Goal: Task Accomplishment & Management: Manage account settings

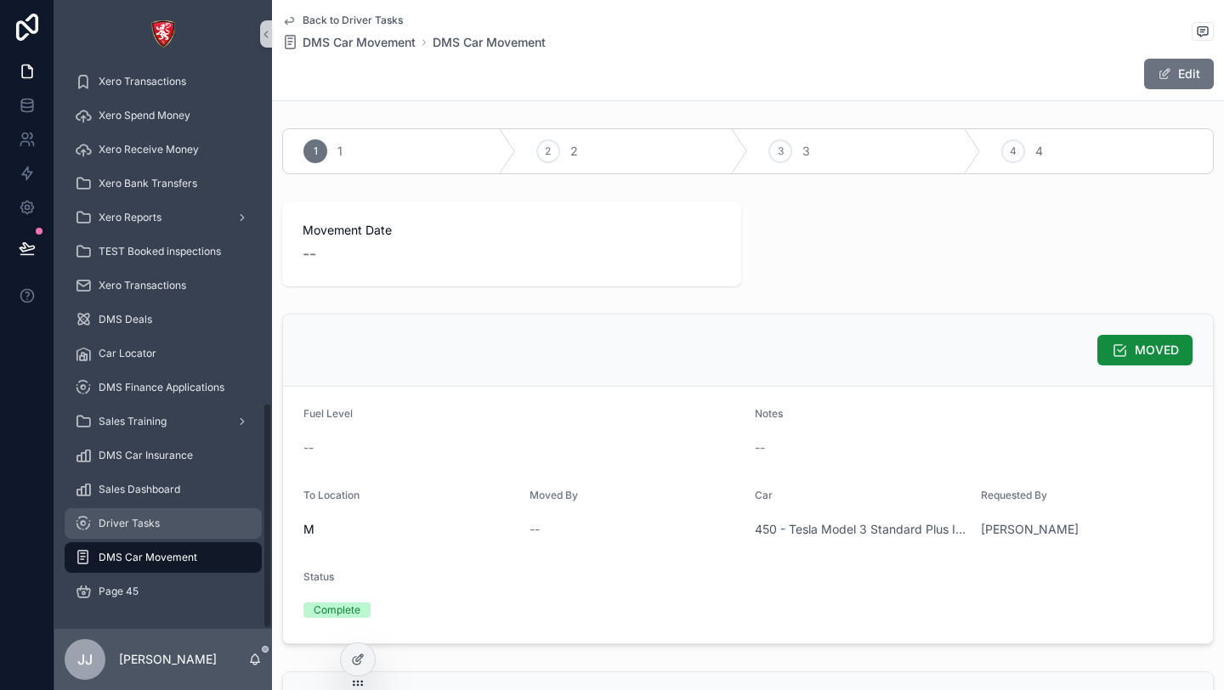
click at [164, 528] on div "Driver Tasks" at bounding box center [163, 523] width 177 height 27
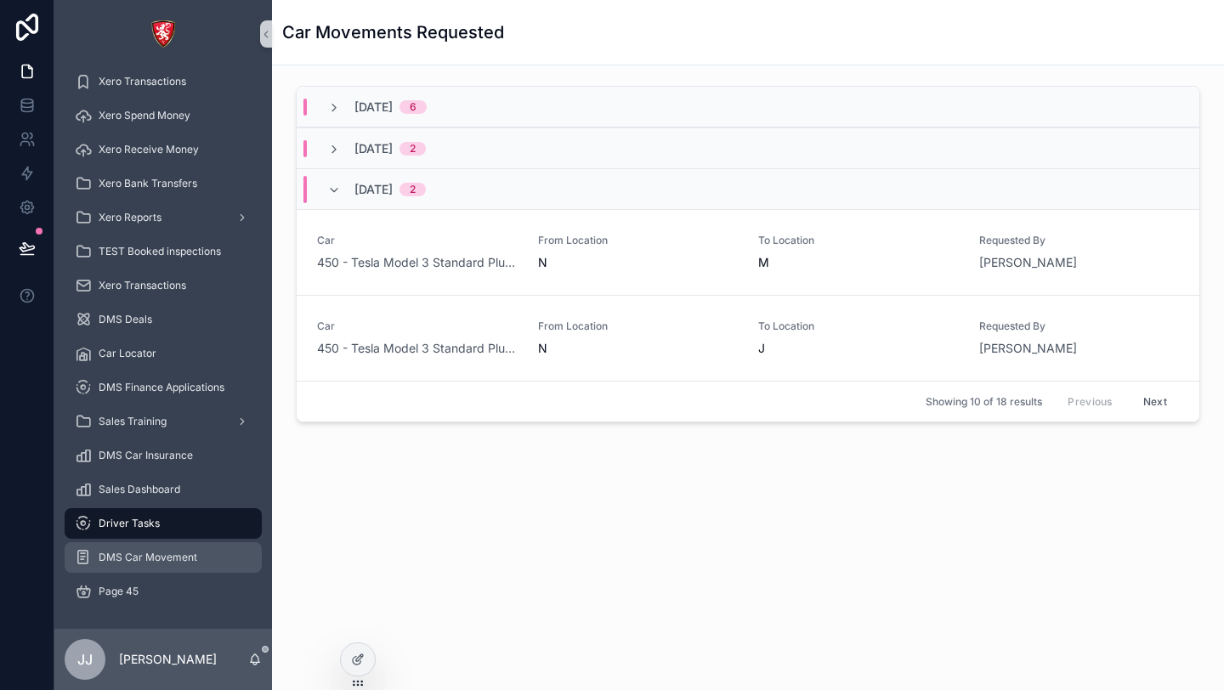
click at [163, 557] on span "DMS Car Movement" at bounding box center [148, 558] width 99 height 14
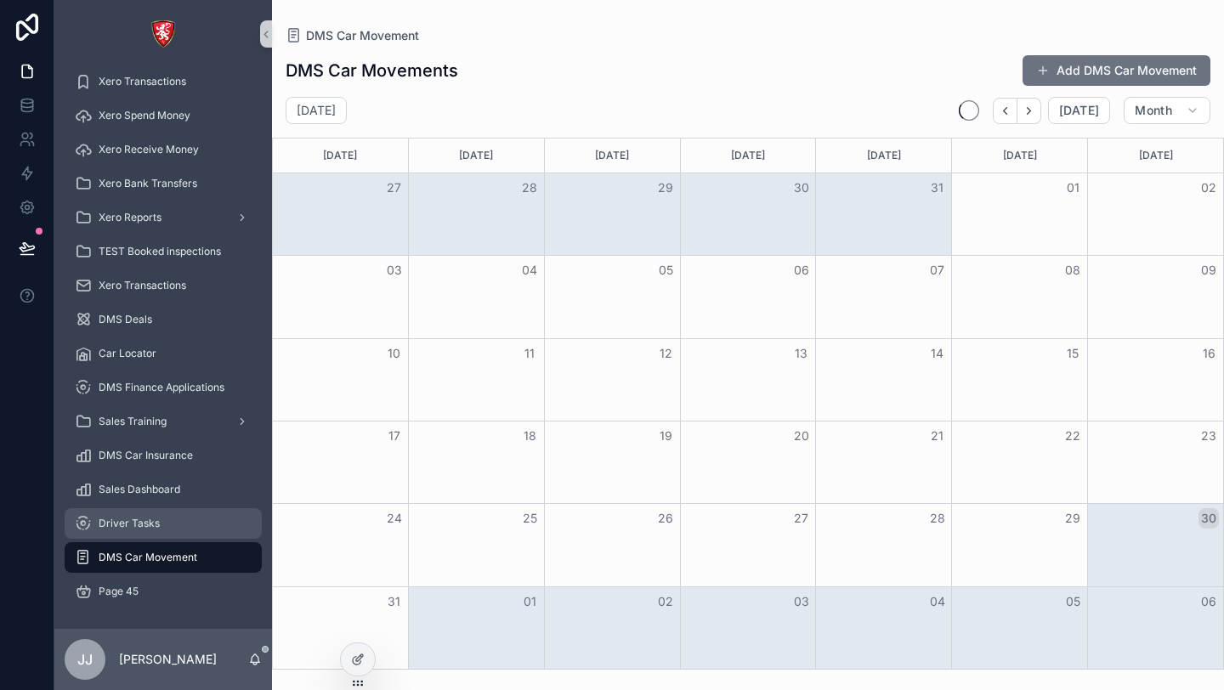
click at [162, 529] on div "Driver Tasks" at bounding box center [163, 523] width 177 height 27
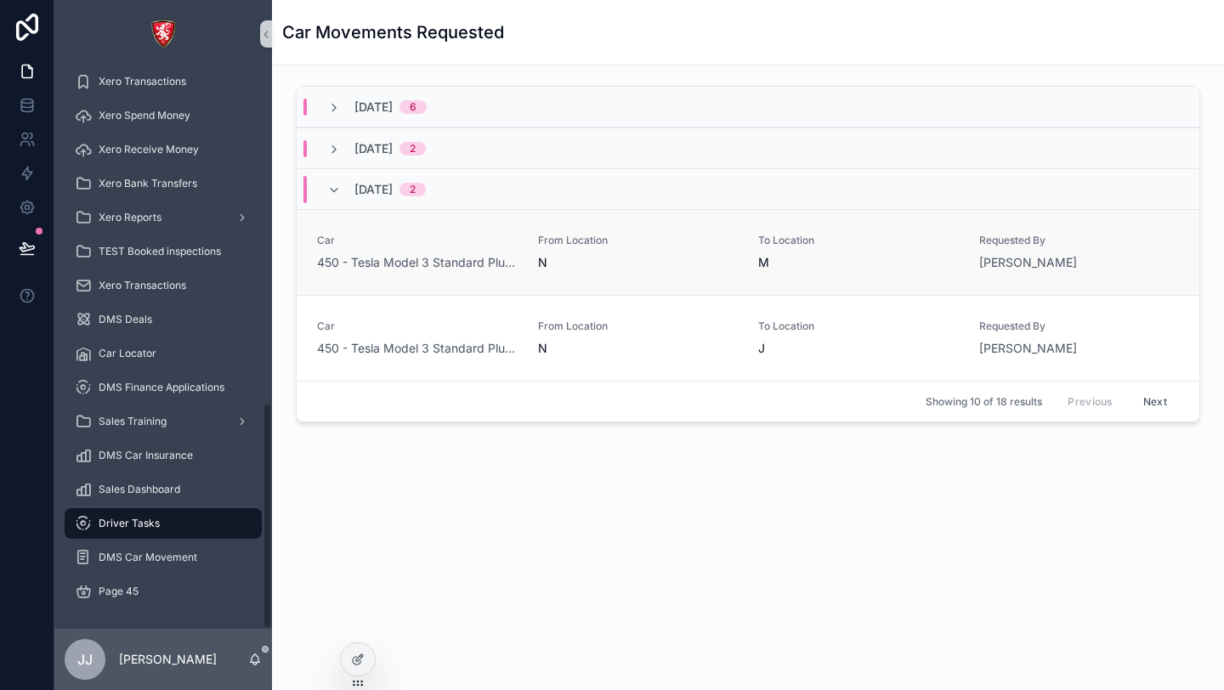
click at [653, 275] on link "Car 450 - Tesla Model 3 Standard Plus I_2014 WHITE From Location N To Location …" at bounding box center [748, 252] width 903 height 86
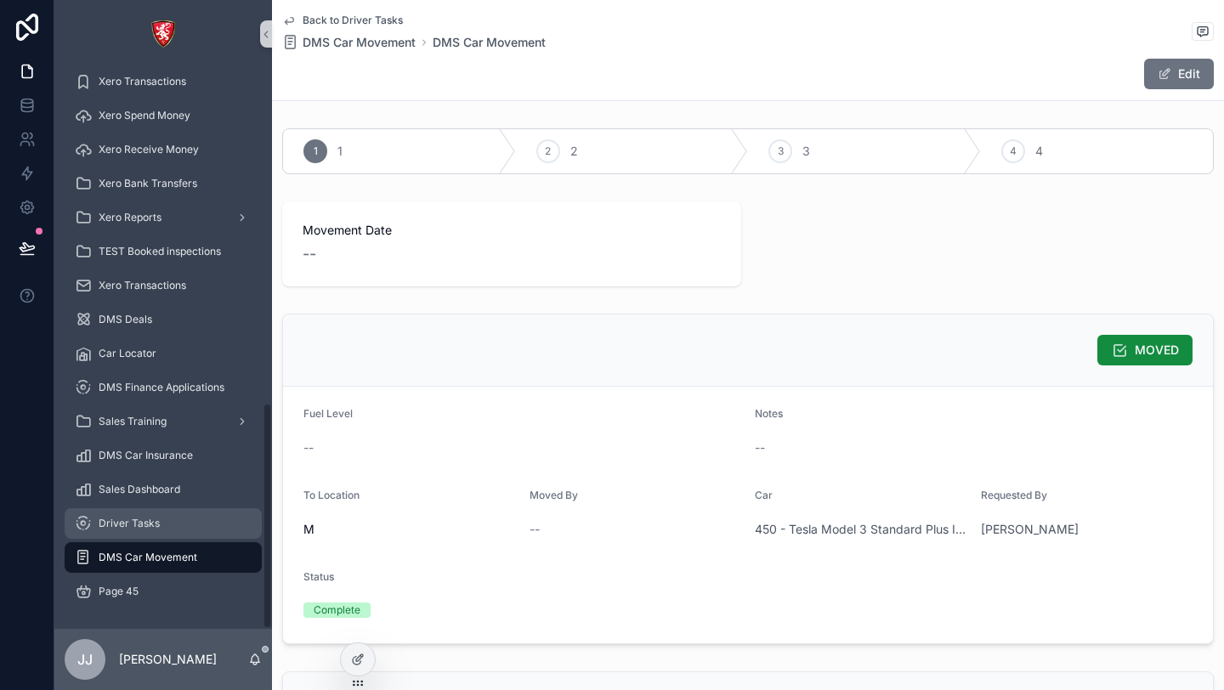
click at [149, 519] on span "Driver Tasks" at bounding box center [129, 524] width 61 height 14
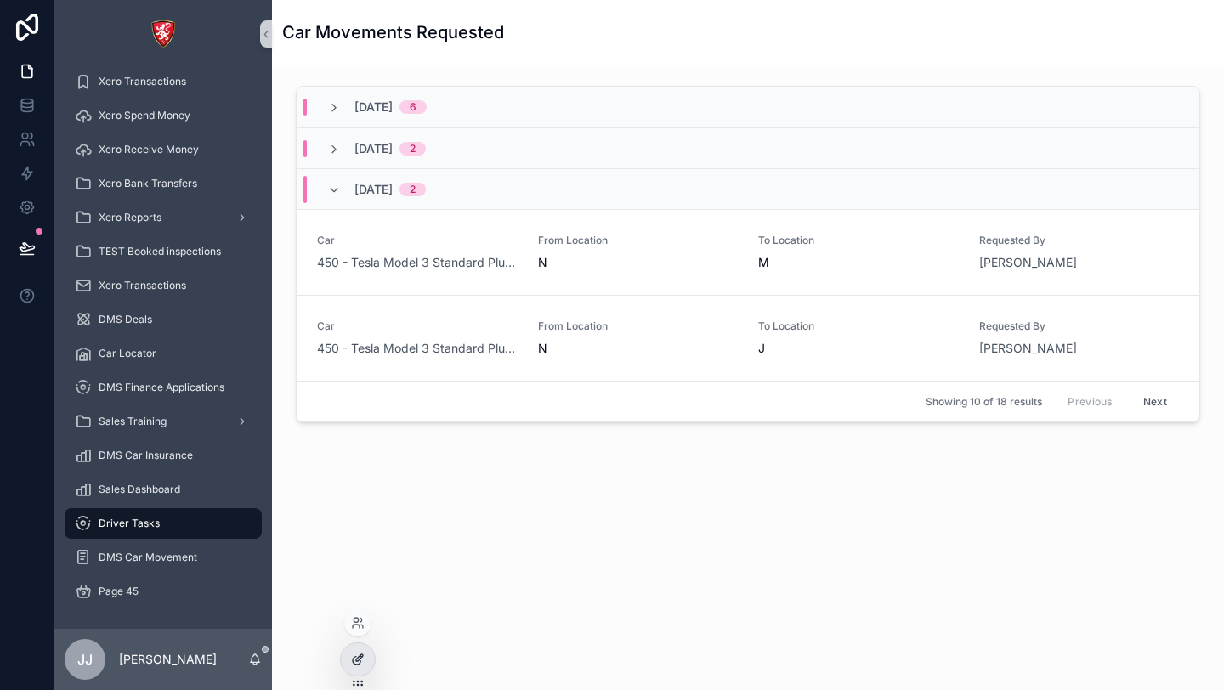
click at [354, 666] on icon at bounding box center [358, 660] width 14 height 14
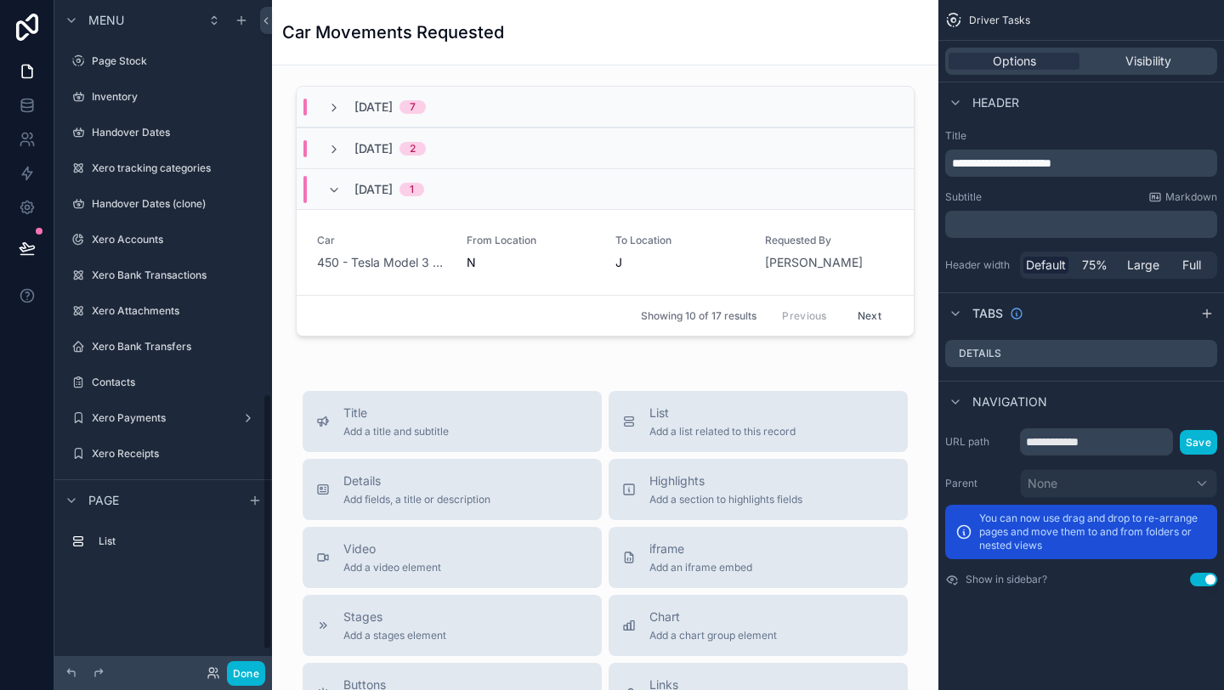
scroll to position [1029, 0]
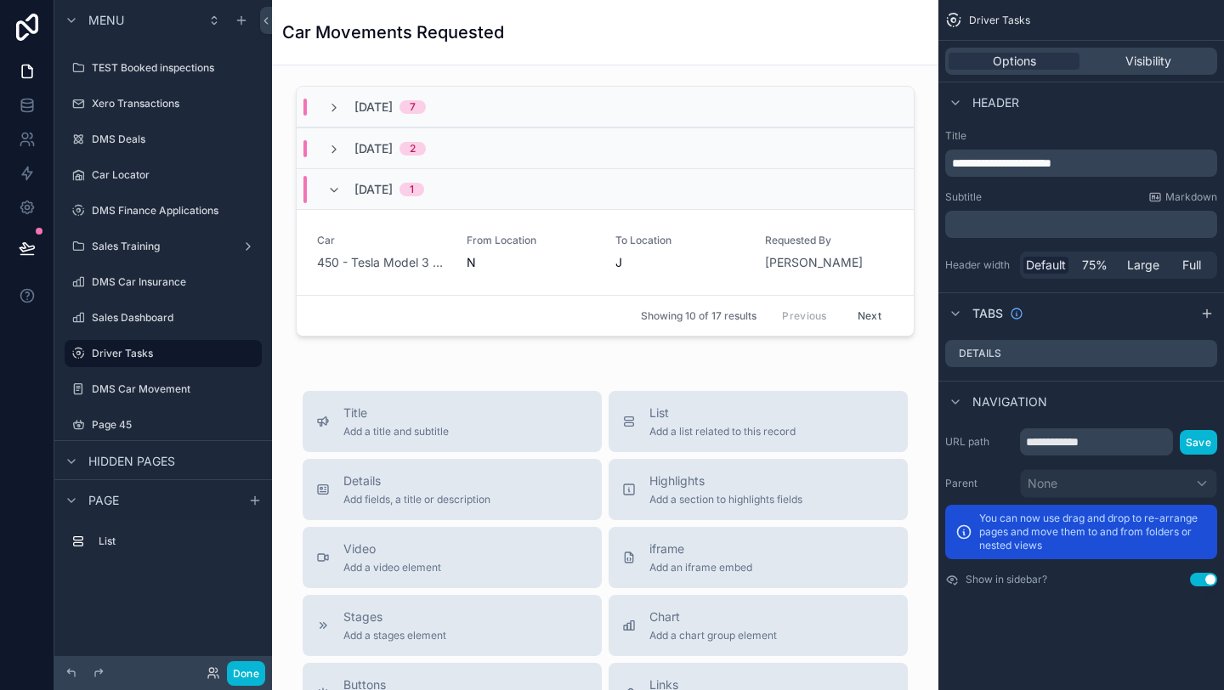
click at [1153, 70] on div "Options Visibility" at bounding box center [1081, 61] width 272 height 27
click at [1146, 64] on span "Visibility" at bounding box center [1149, 61] width 46 height 17
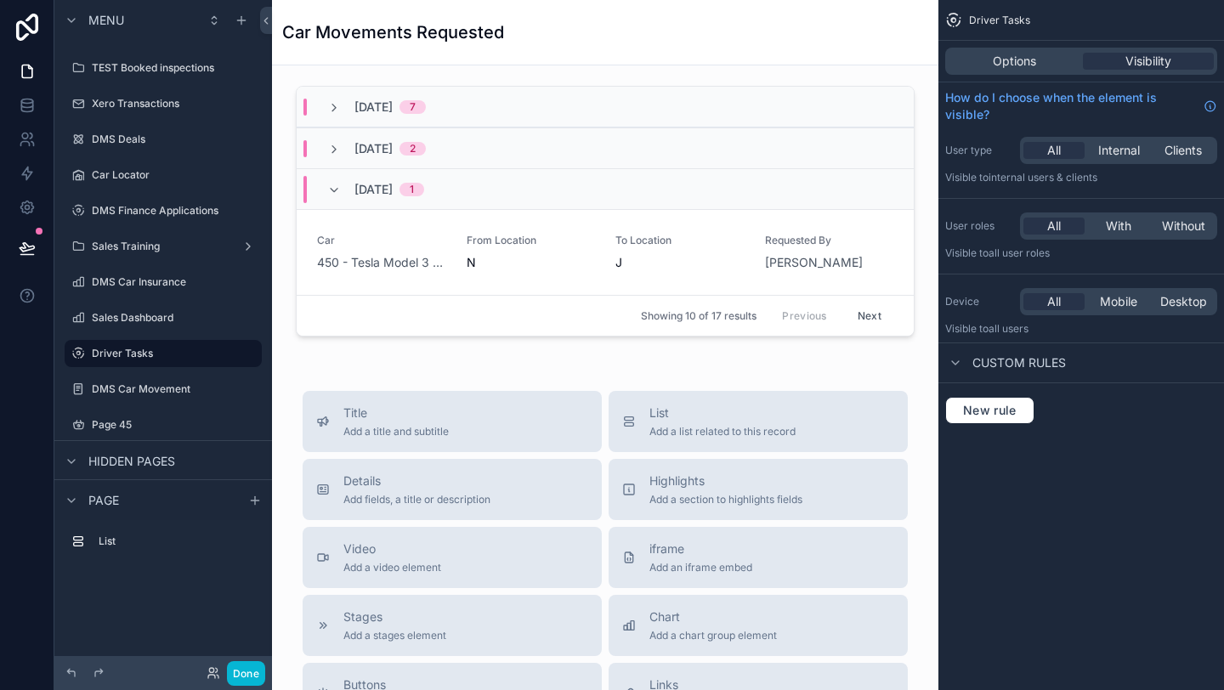
click at [1040, 72] on div "Options Visibility" at bounding box center [1081, 61] width 272 height 27
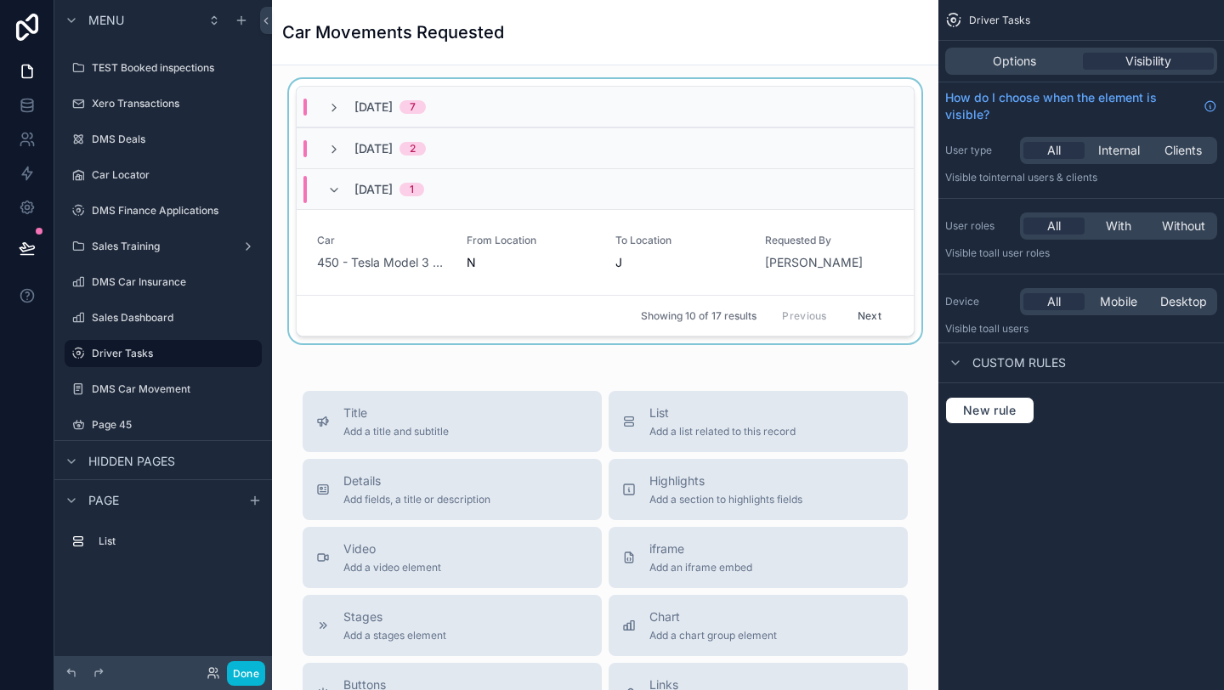
click at [523, 241] on div "scrollable content" at bounding box center [605, 214] width 639 height 271
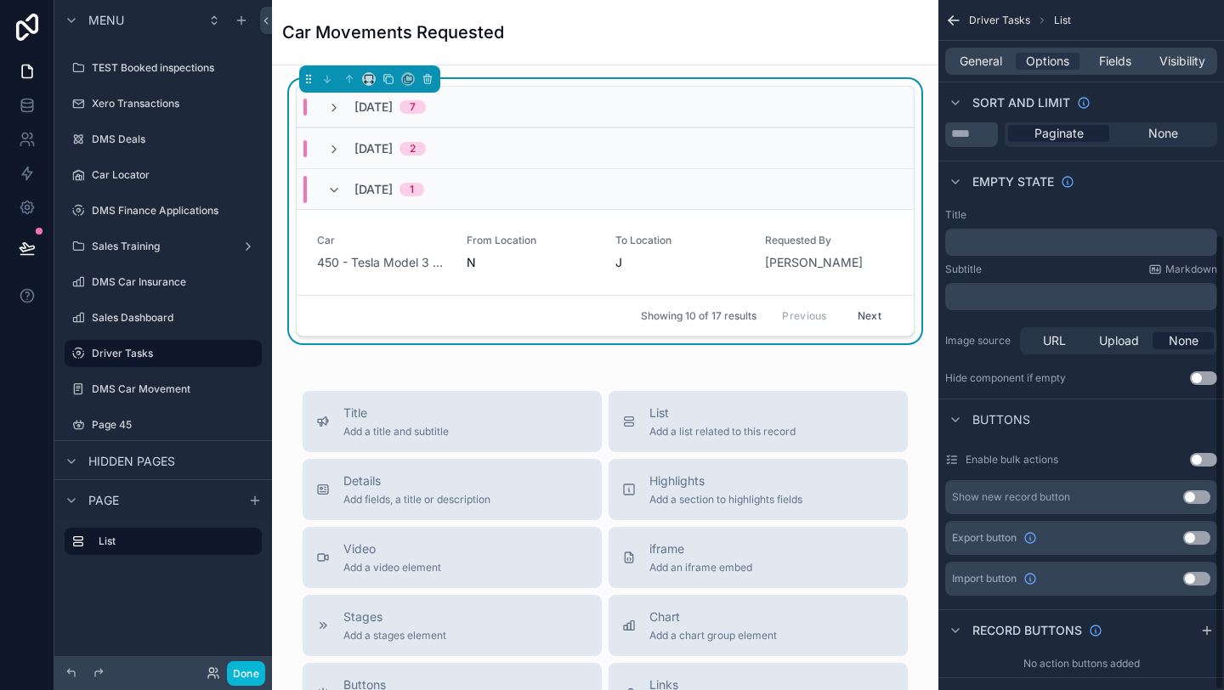
scroll to position [354, 0]
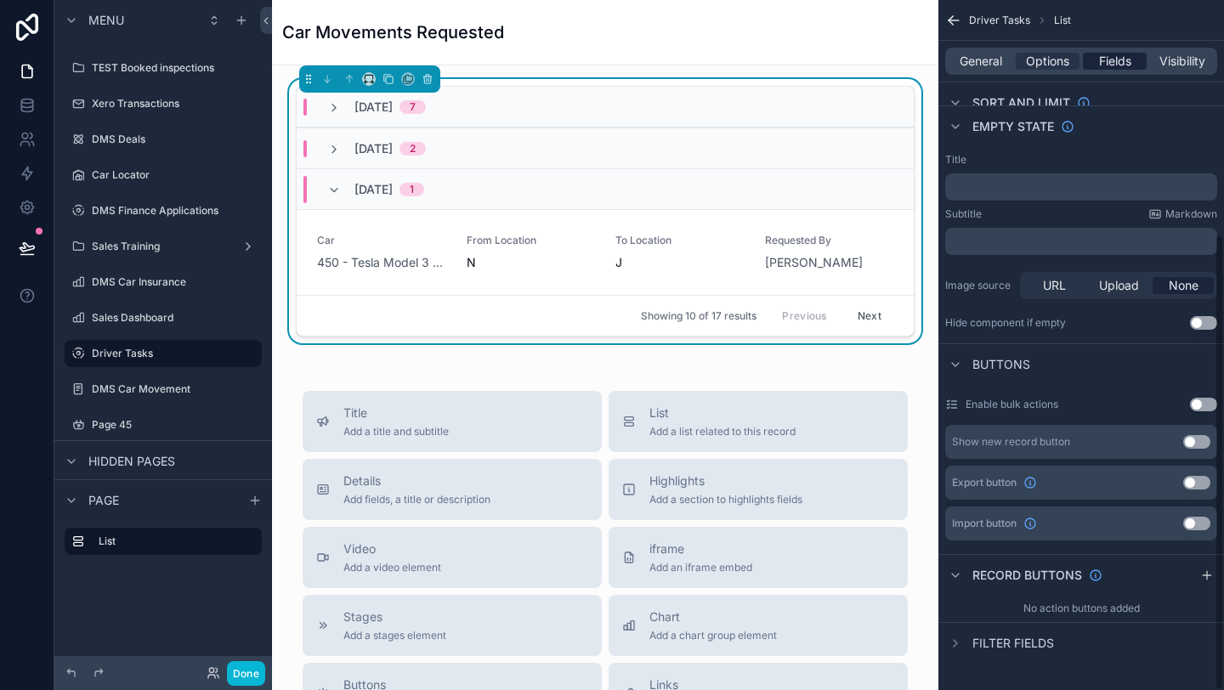
click at [1108, 58] on span "Fields" at bounding box center [1115, 61] width 32 height 17
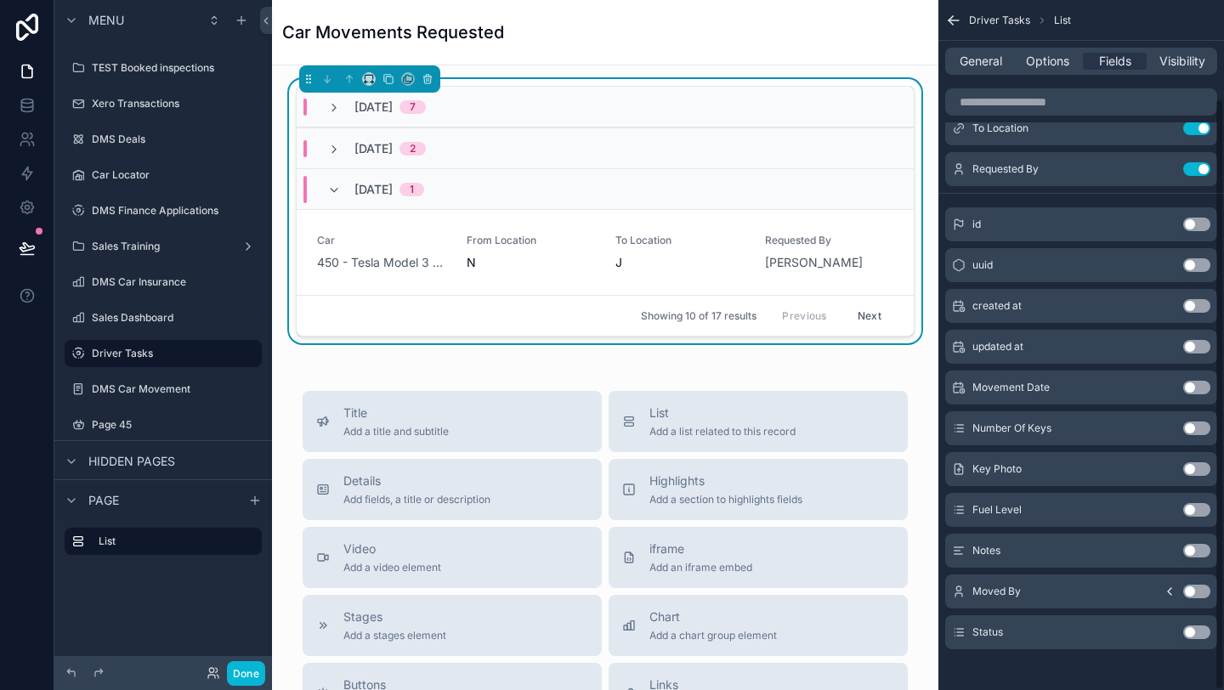
scroll to position [115, 0]
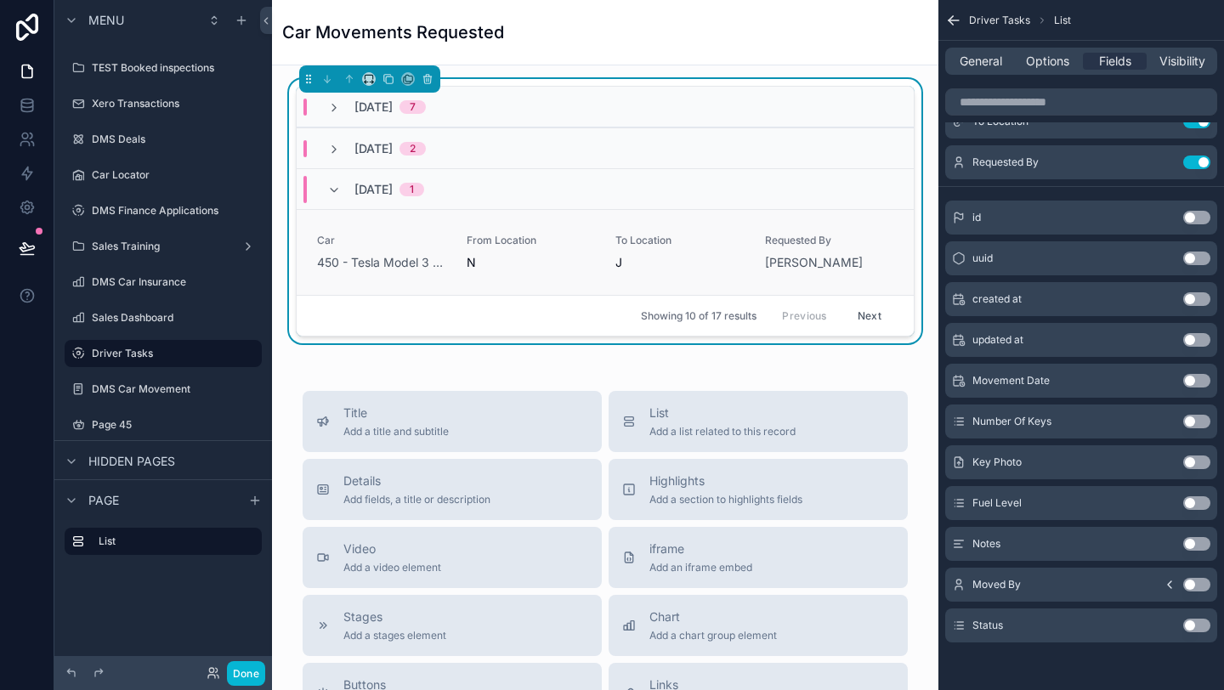
click at [603, 292] on link "Car 450 - Tesla Model 3 Standard Plus I_2014 WHITE From Location N To Location …" at bounding box center [605, 252] width 617 height 86
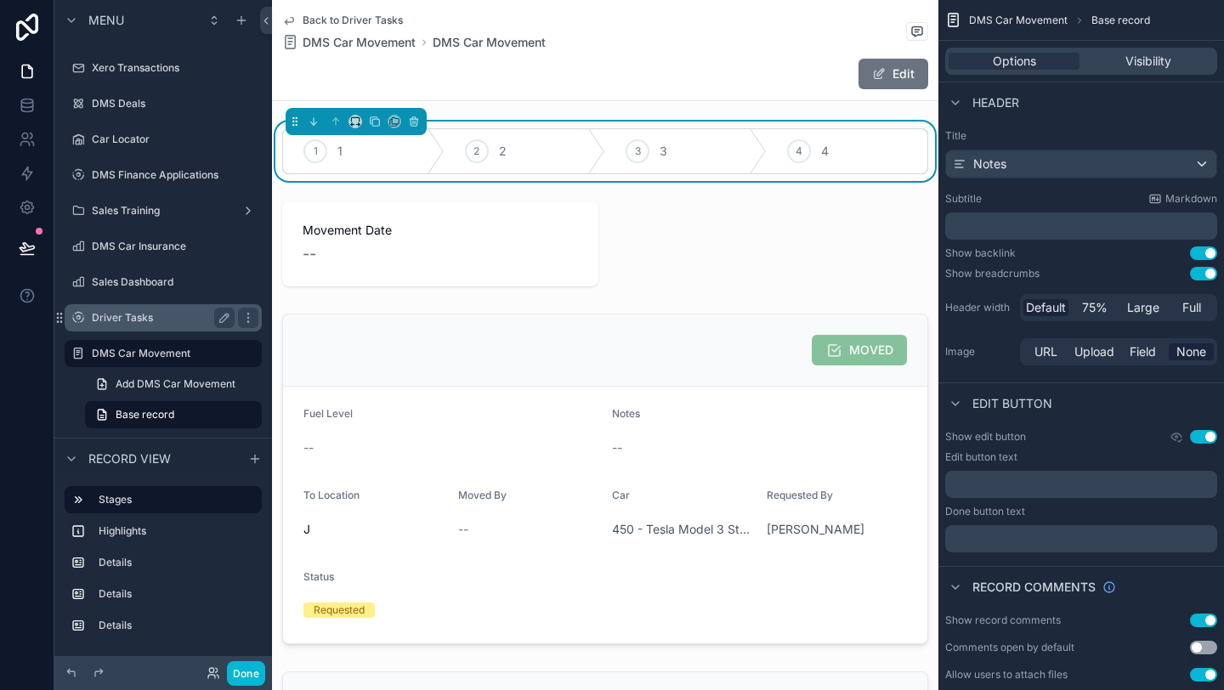
click at [128, 323] on label "Driver Tasks" at bounding box center [160, 318] width 136 height 14
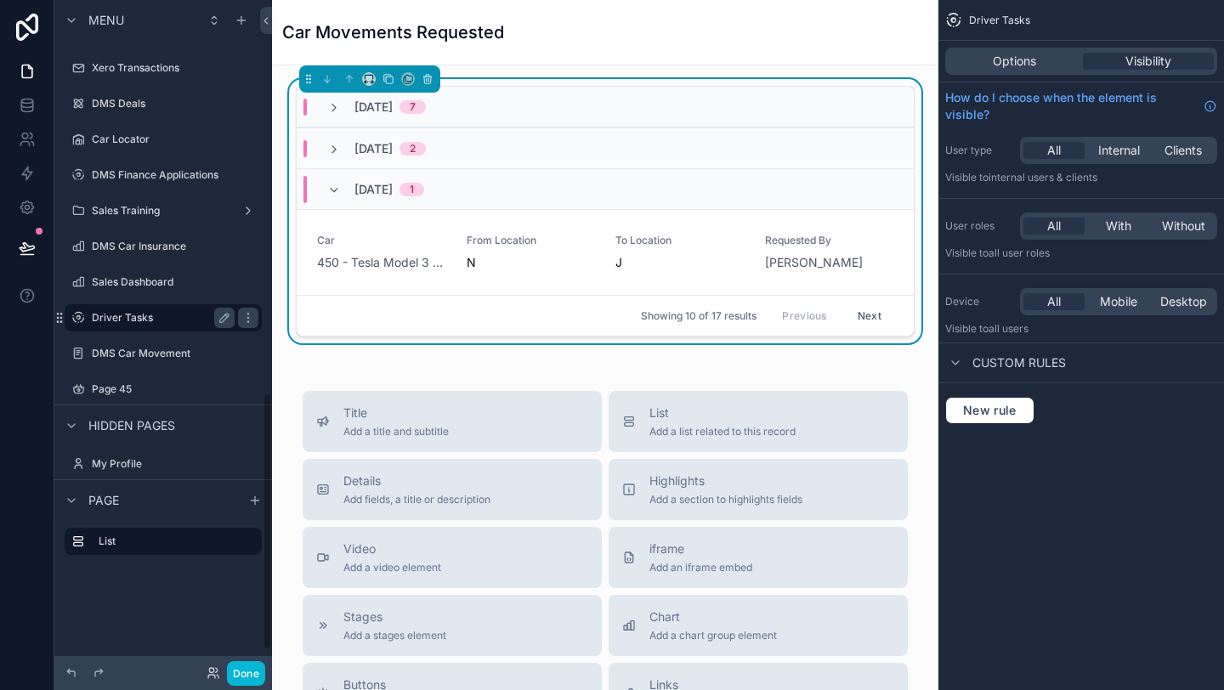
scroll to position [1029, 0]
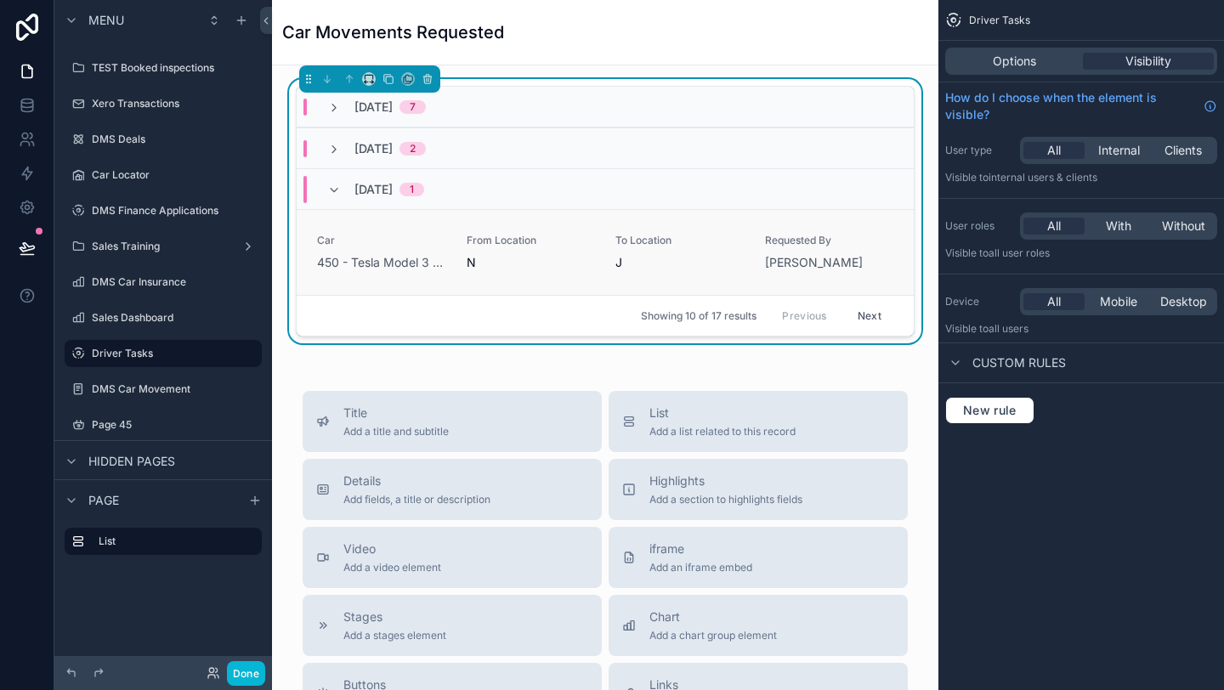
click at [595, 293] on link "Car 450 - Tesla Model 3 Standard Plus I_2014 WHITE From Location N To Location …" at bounding box center [605, 252] width 617 height 86
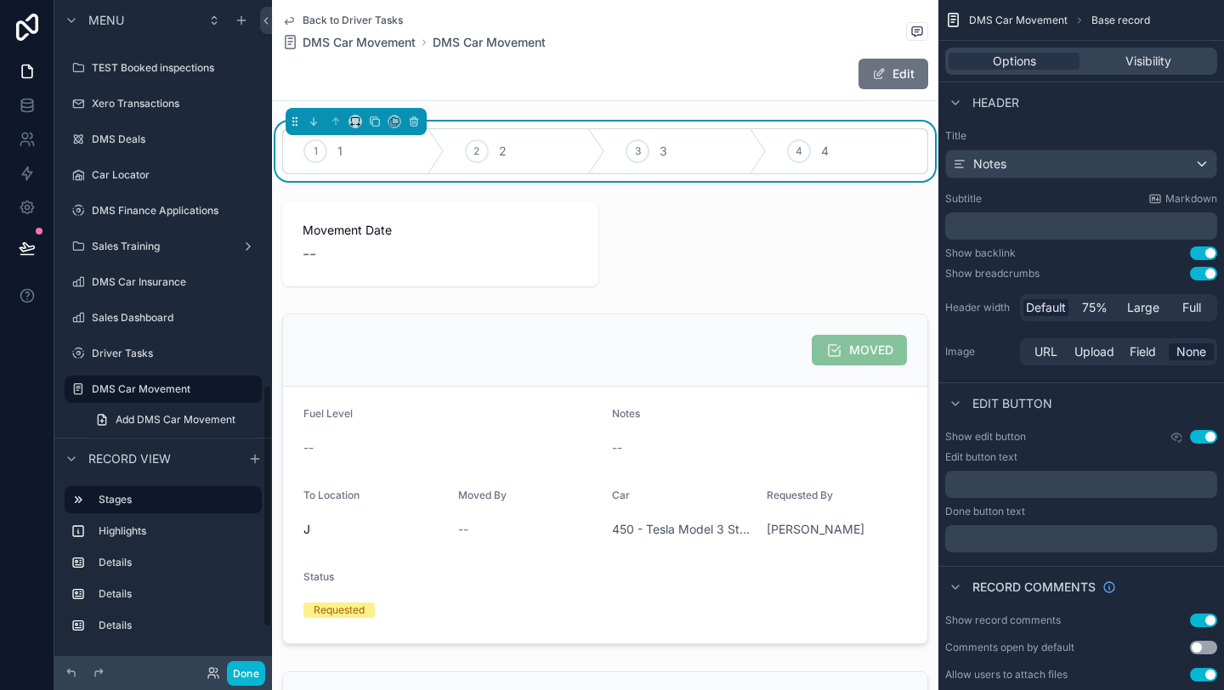
scroll to position [1064, 0]
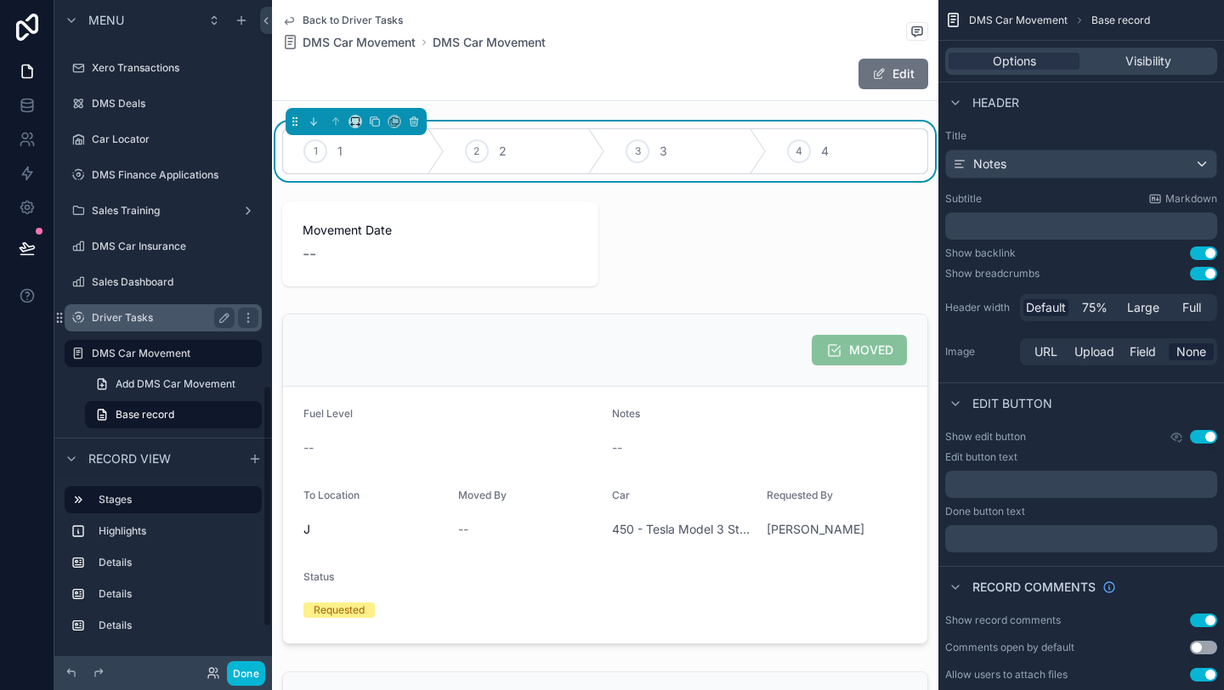
click at [153, 313] on label "Driver Tasks" at bounding box center [160, 318] width 136 height 14
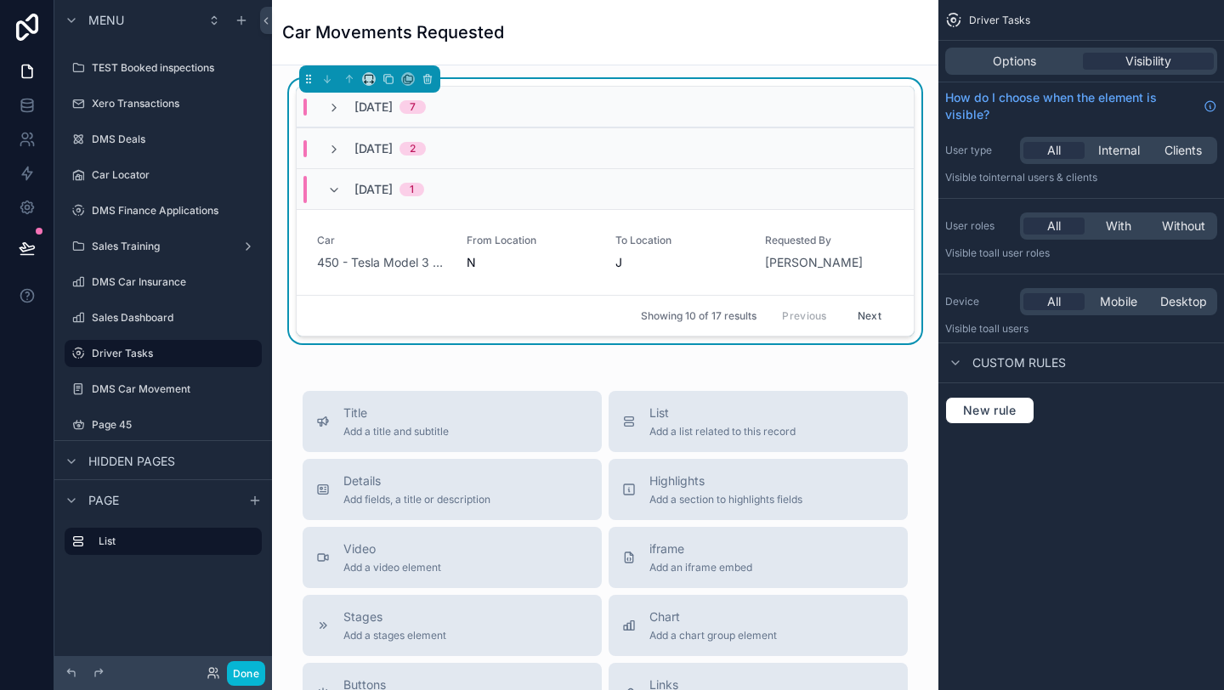
click at [713, 13] on div "Car Movements Requested" at bounding box center [605, 32] width 646 height 65
click at [663, 37] on div "Car Movements Requested" at bounding box center [605, 32] width 646 height 24
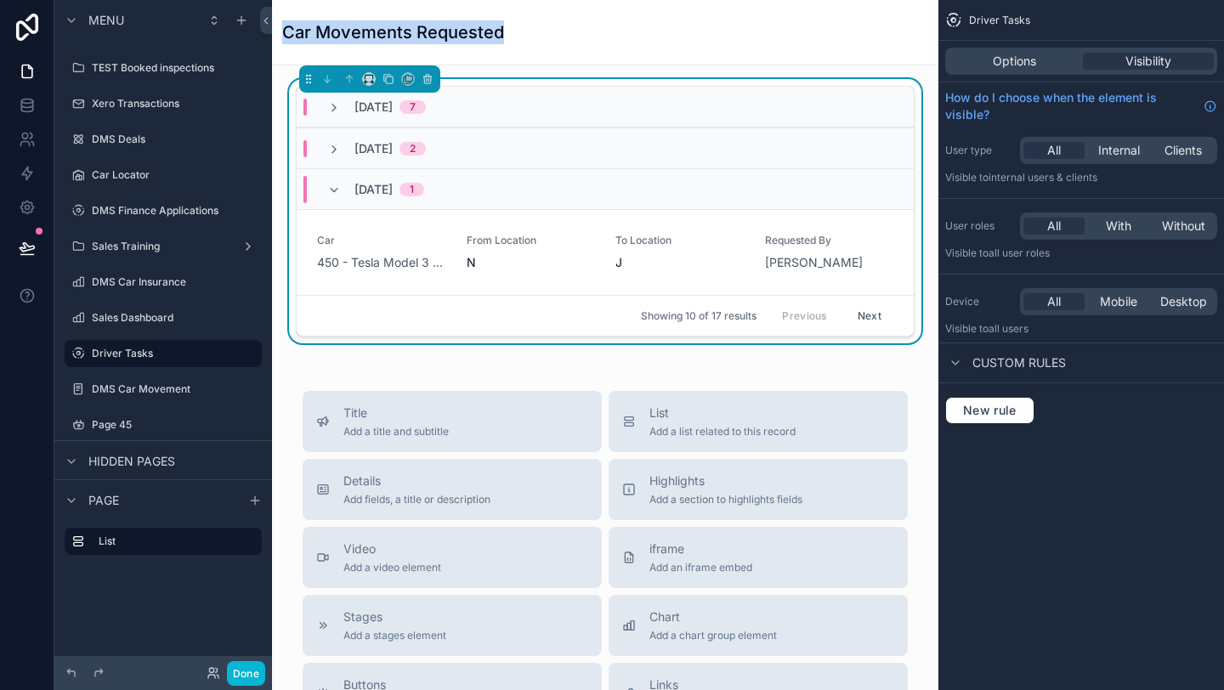
click at [663, 37] on div "Car Movements Requested" at bounding box center [605, 32] width 646 height 24
click at [662, 116] on div "[DATE] 7" at bounding box center [605, 107] width 617 height 41
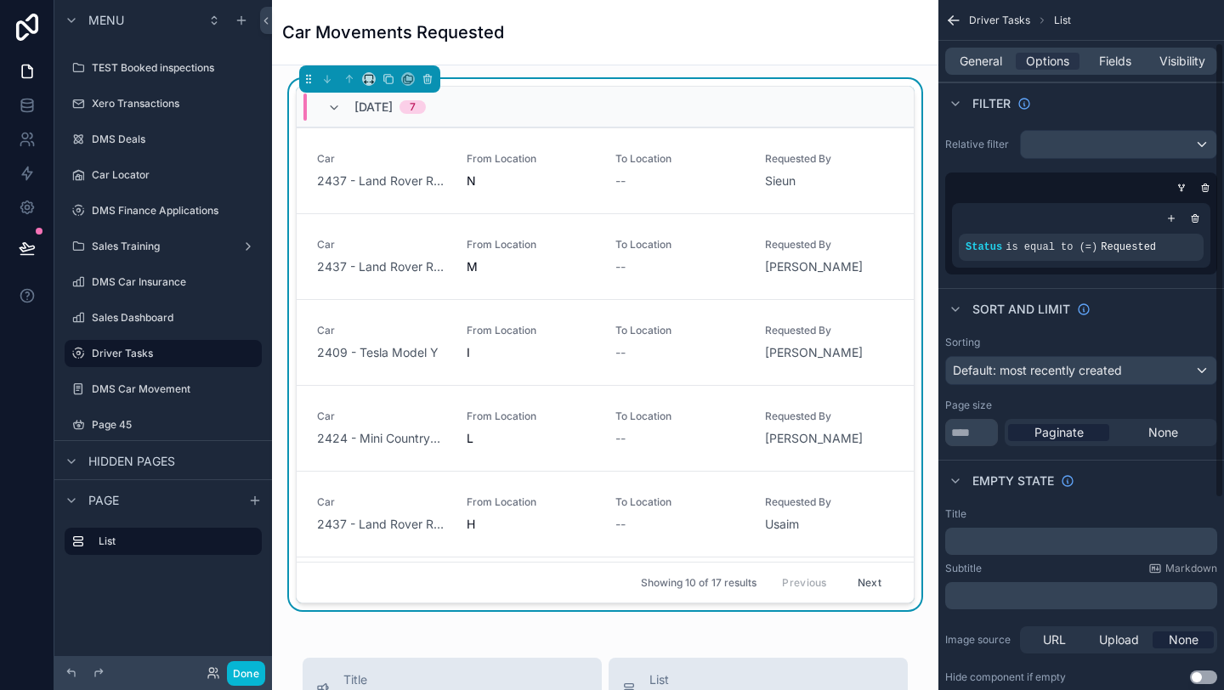
scroll to position [354, 0]
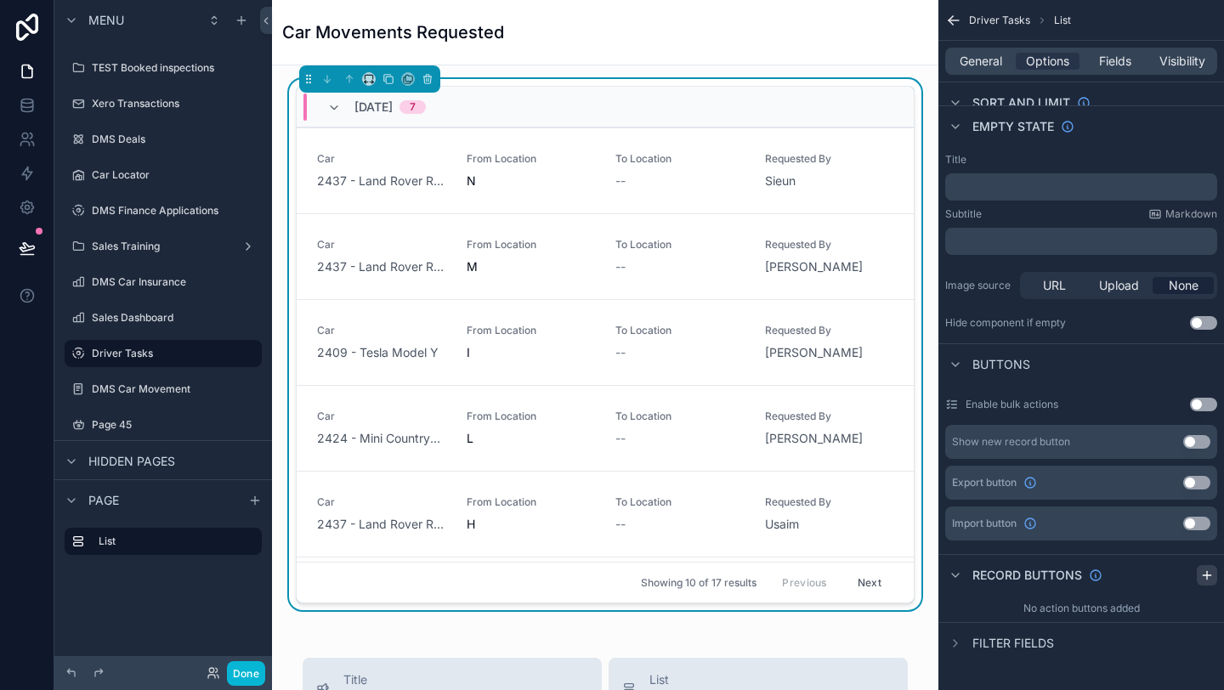
click at [1203, 578] on icon "scrollable content" at bounding box center [1207, 576] width 14 height 14
click at [1208, 614] on icon "scrollable content" at bounding box center [1204, 616] width 14 height 14
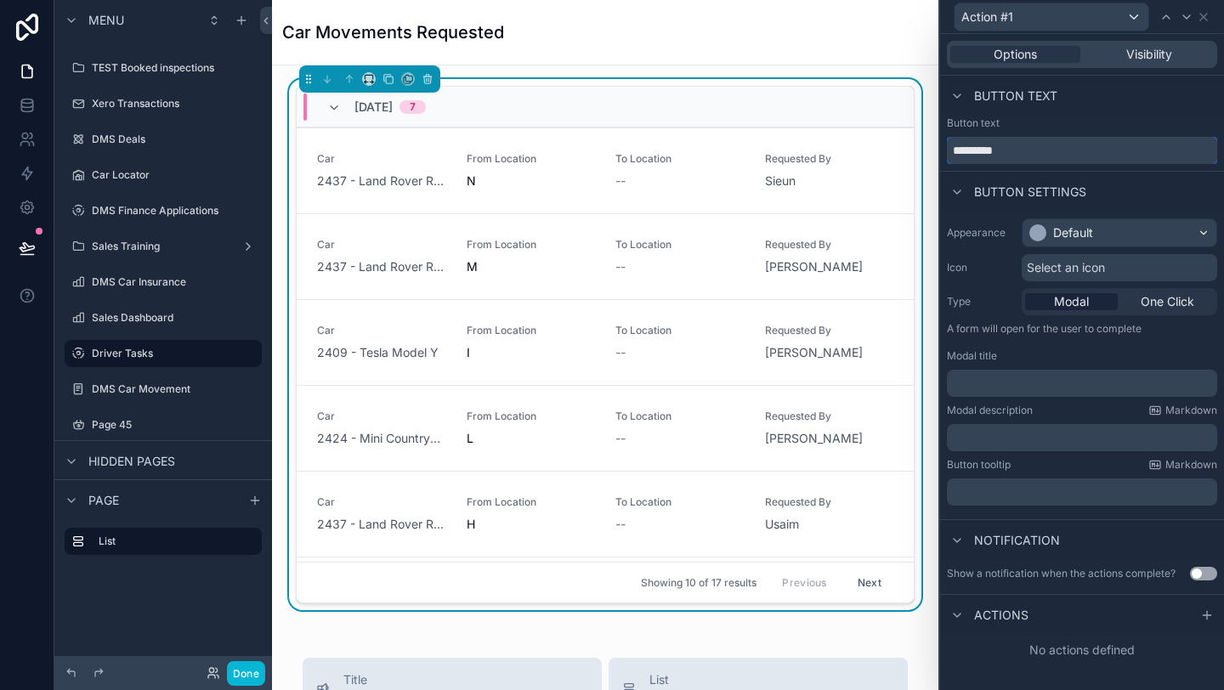
click at [982, 145] on input "*********" at bounding box center [1082, 150] width 270 height 27
type input "*****"
click at [1069, 230] on div "Default" at bounding box center [1073, 232] width 40 height 17
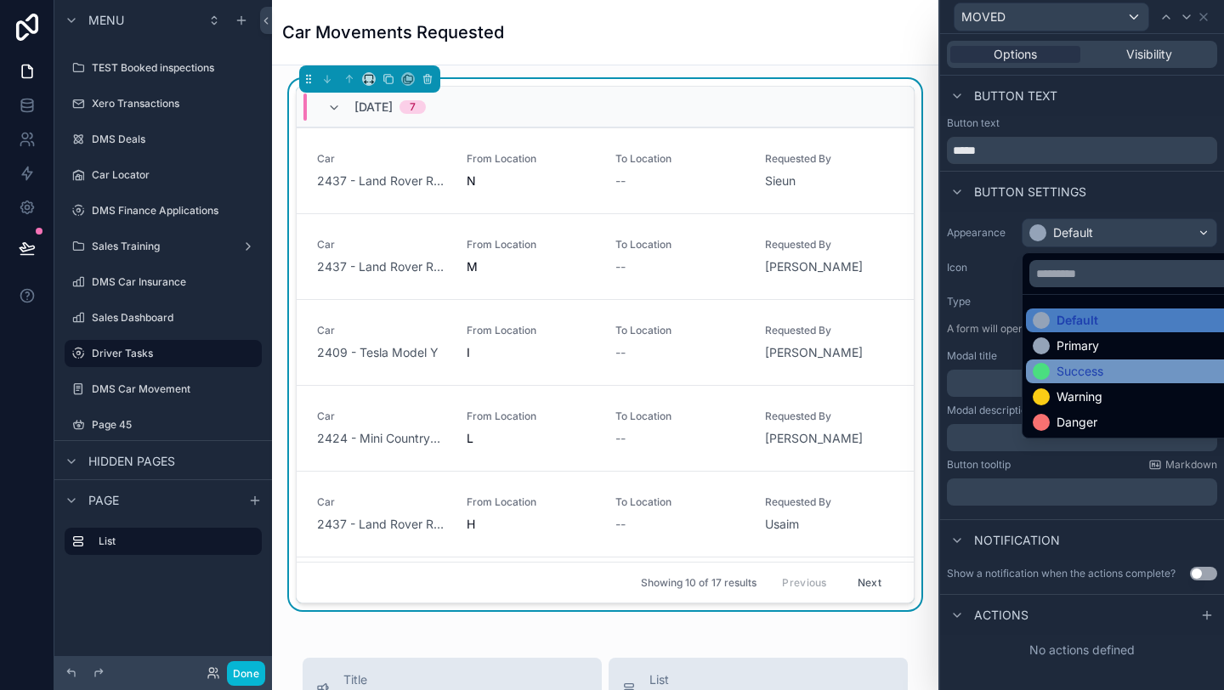
click at [1066, 374] on div "Success" at bounding box center [1080, 371] width 47 height 17
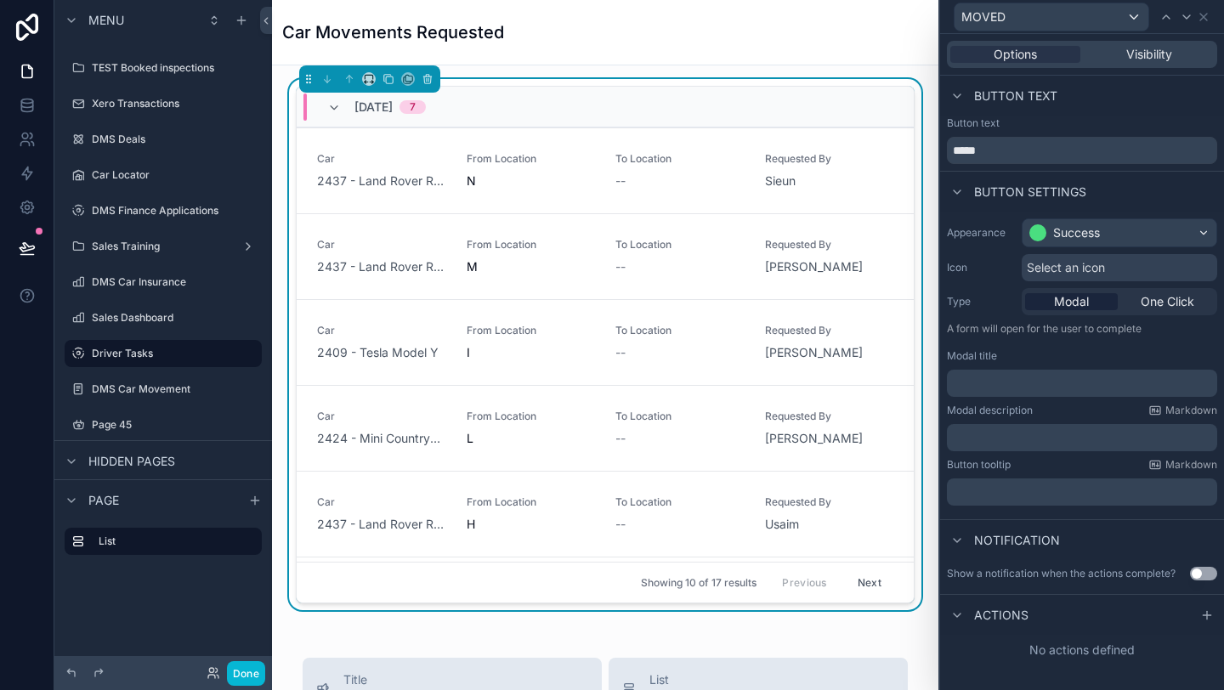
click at [1063, 267] on span "Select an icon" at bounding box center [1066, 267] width 78 height 17
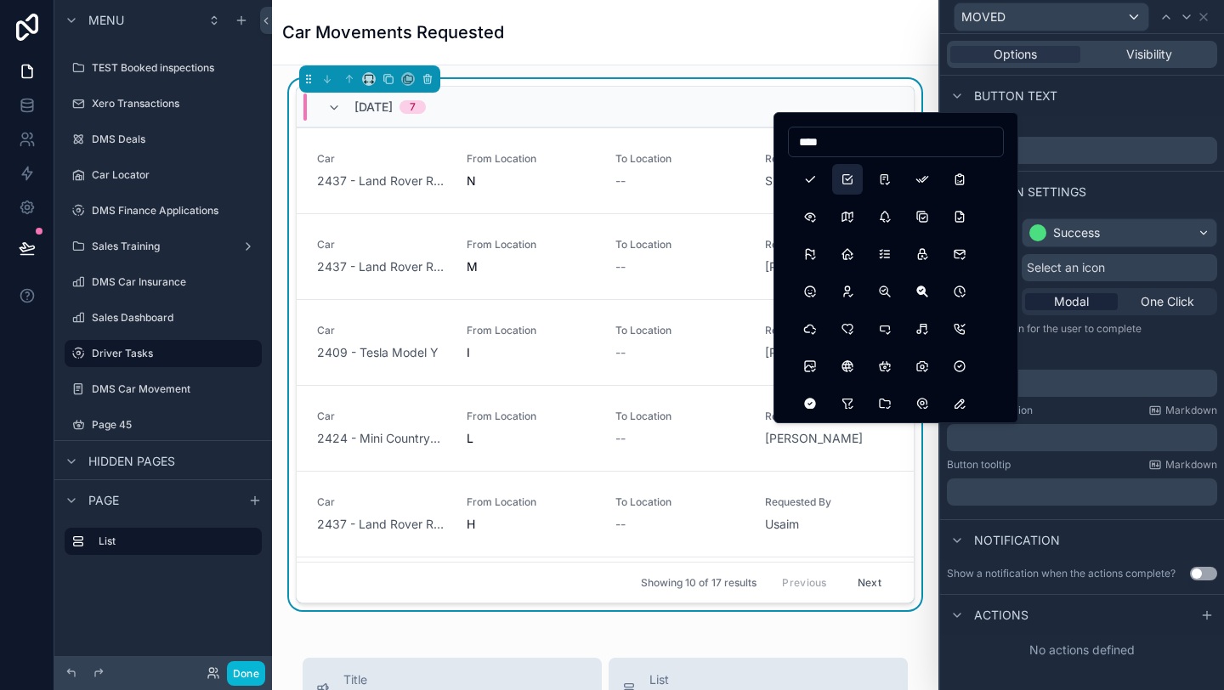
type input "****"
click at [847, 178] on button "Checkbox" at bounding box center [847, 179] width 31 height 31
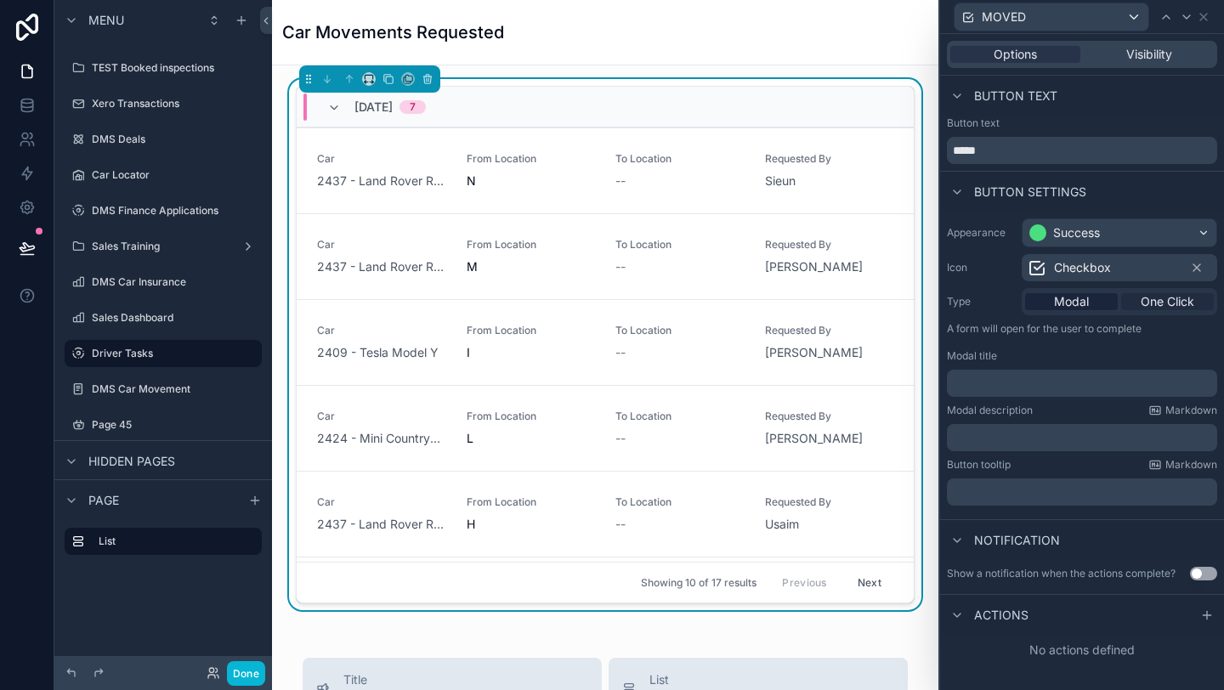
click at [1150, 307] on span "One Click" at bounding box center [1168, 301] width 54 height 17
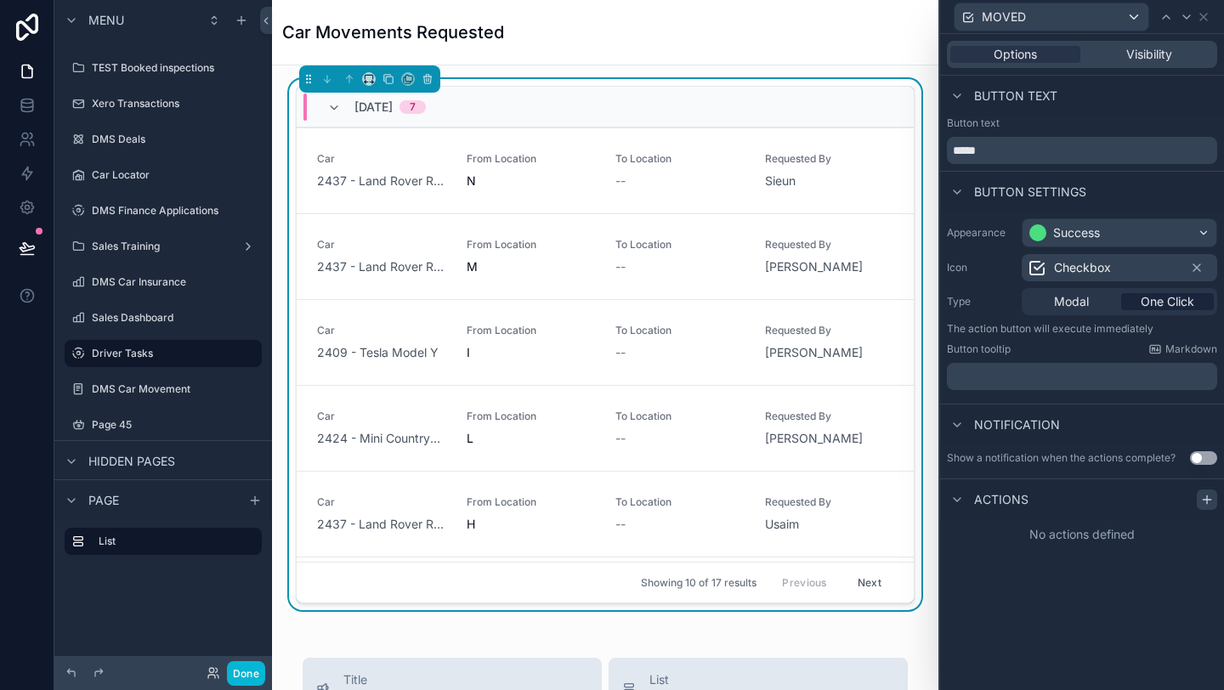
click at [1211, 502] on icon at bounding box center [1207, 500] width 14 height 14
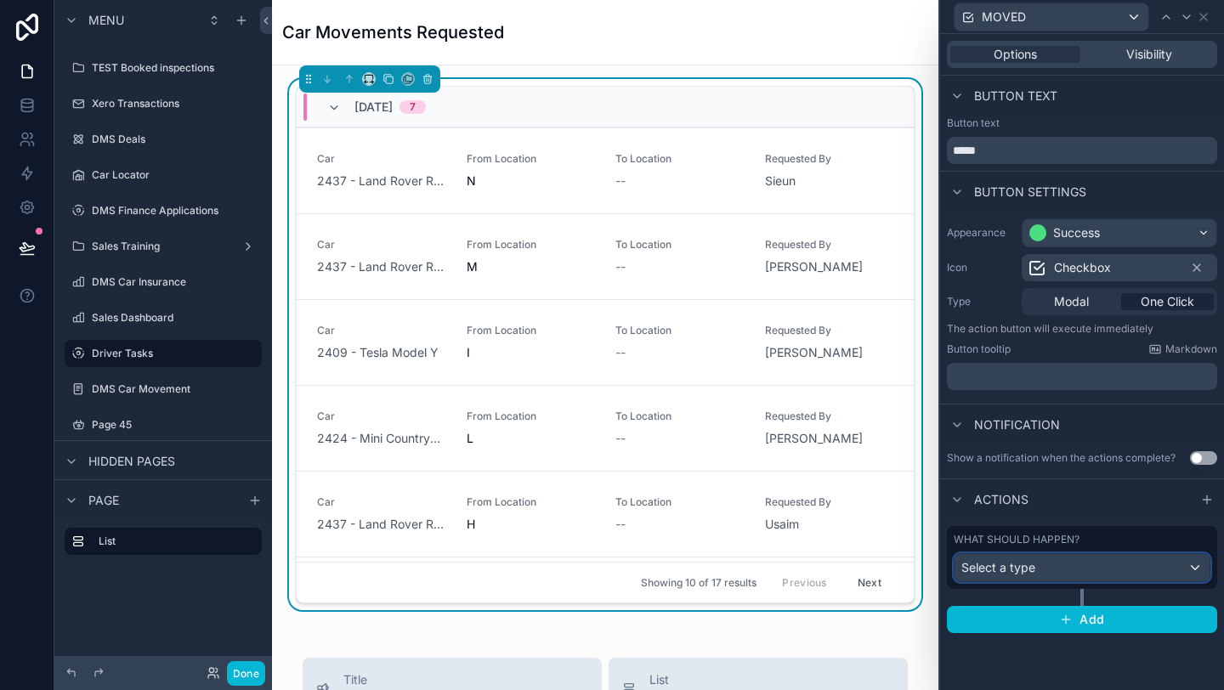
click at [1041, 570] on div "Select a type" at bounding box center [1082, 567] width 255 height 27
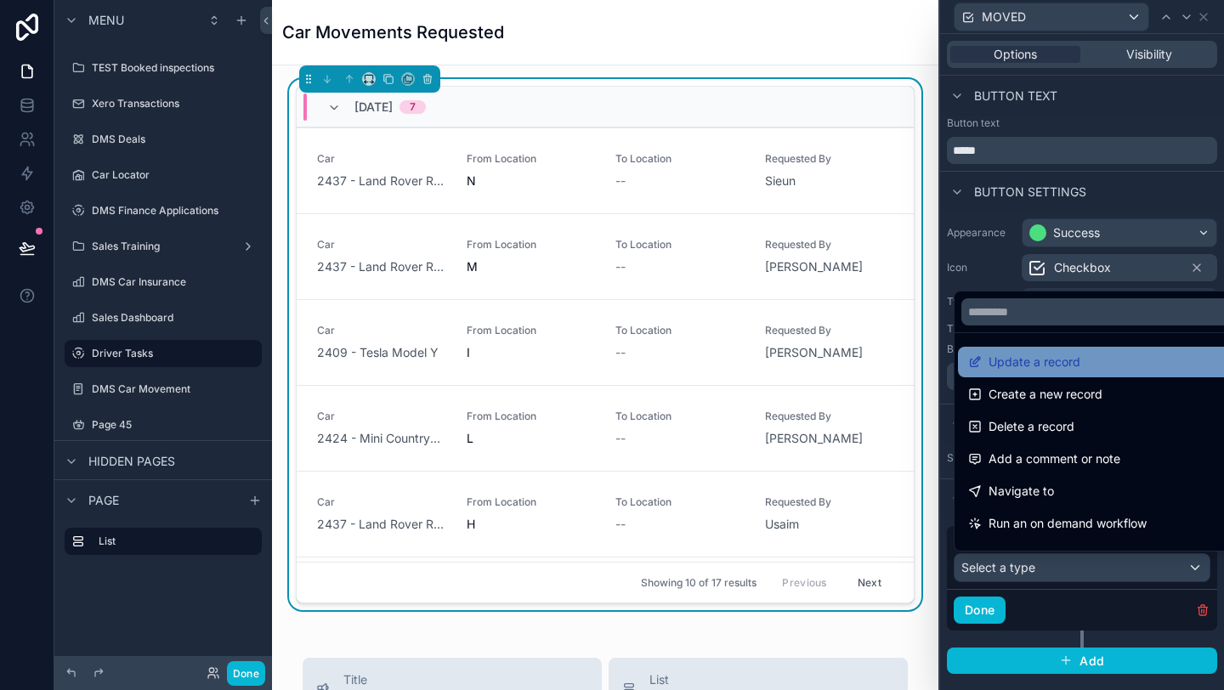
click at [1035, 359] on span "Update a record" at bounding box center [1035, 362] width 92 height 20
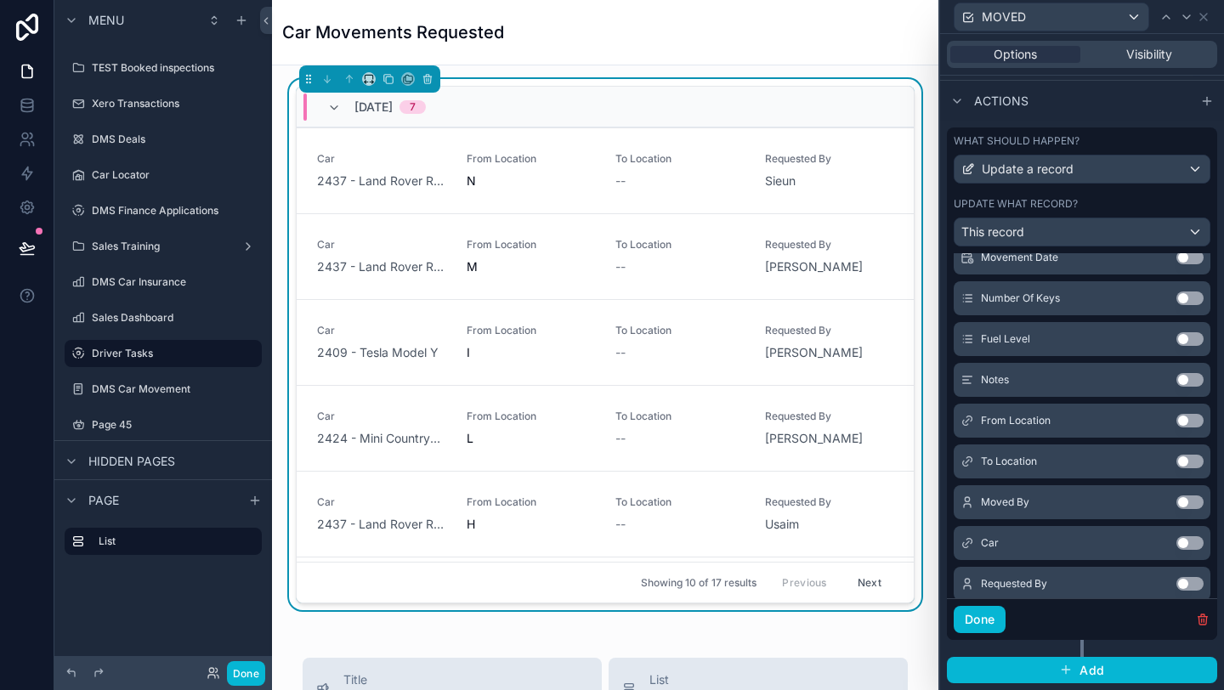
scroll to position [254, 0]
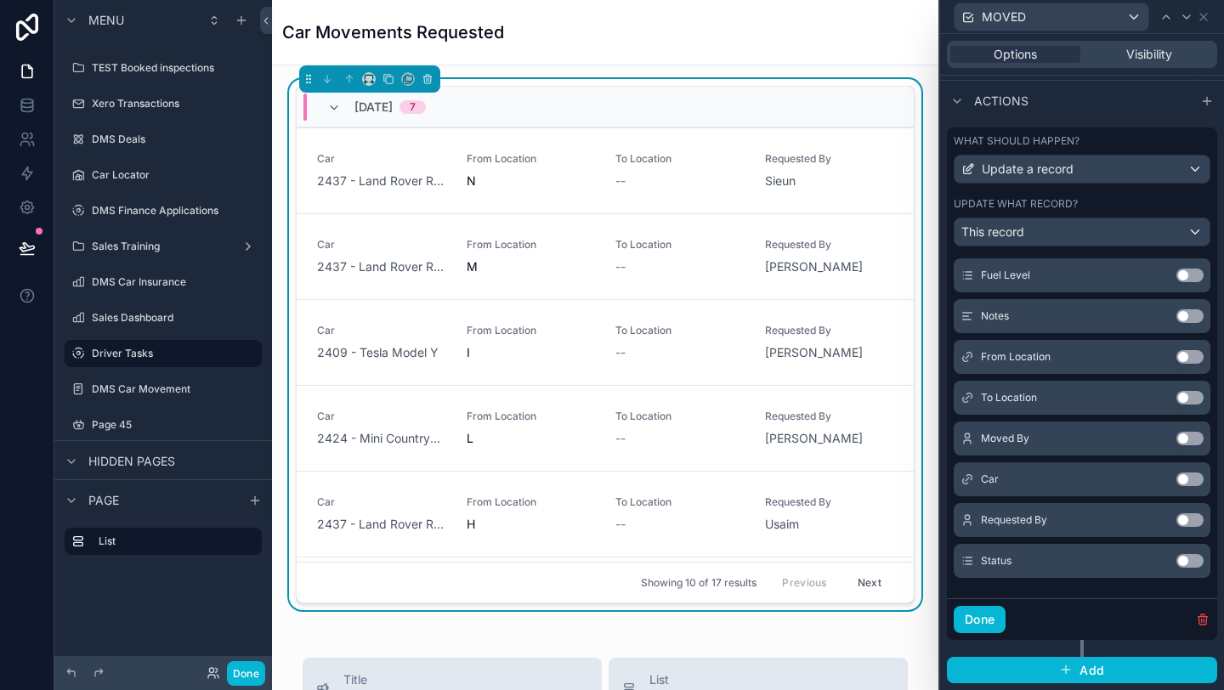
click at [1199, 562] on button "Use setting" at bounding box center [1190, 561] width 27 height 14
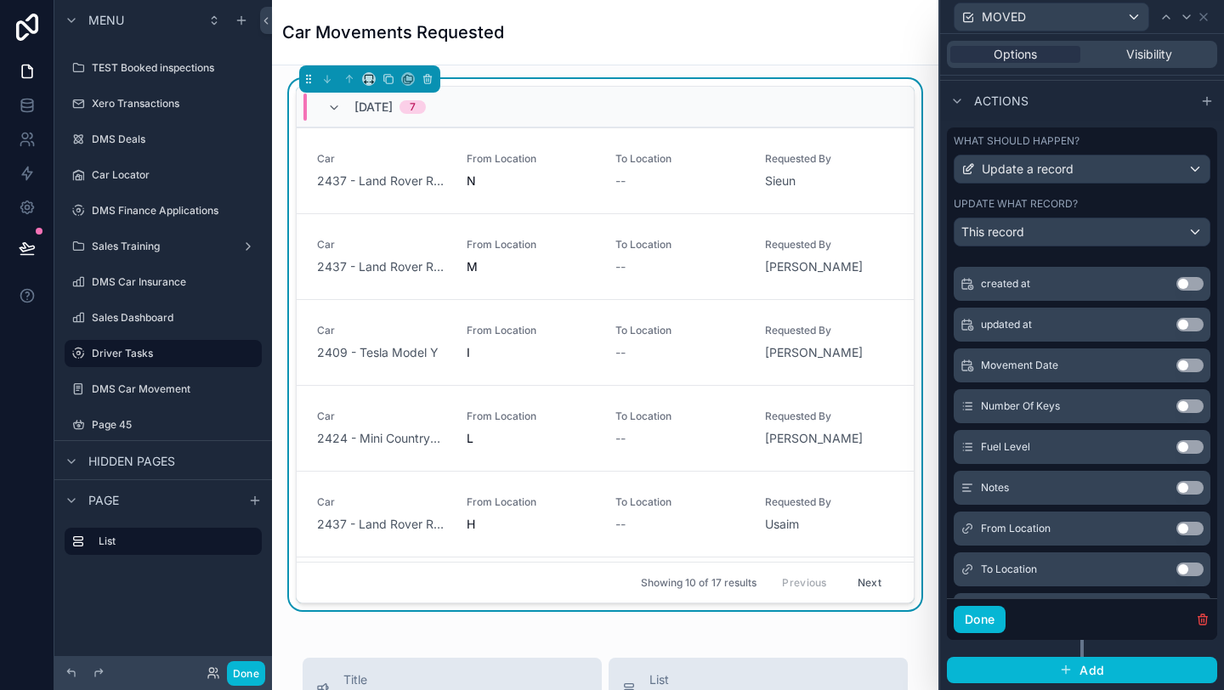
scroll to position [0, 0]
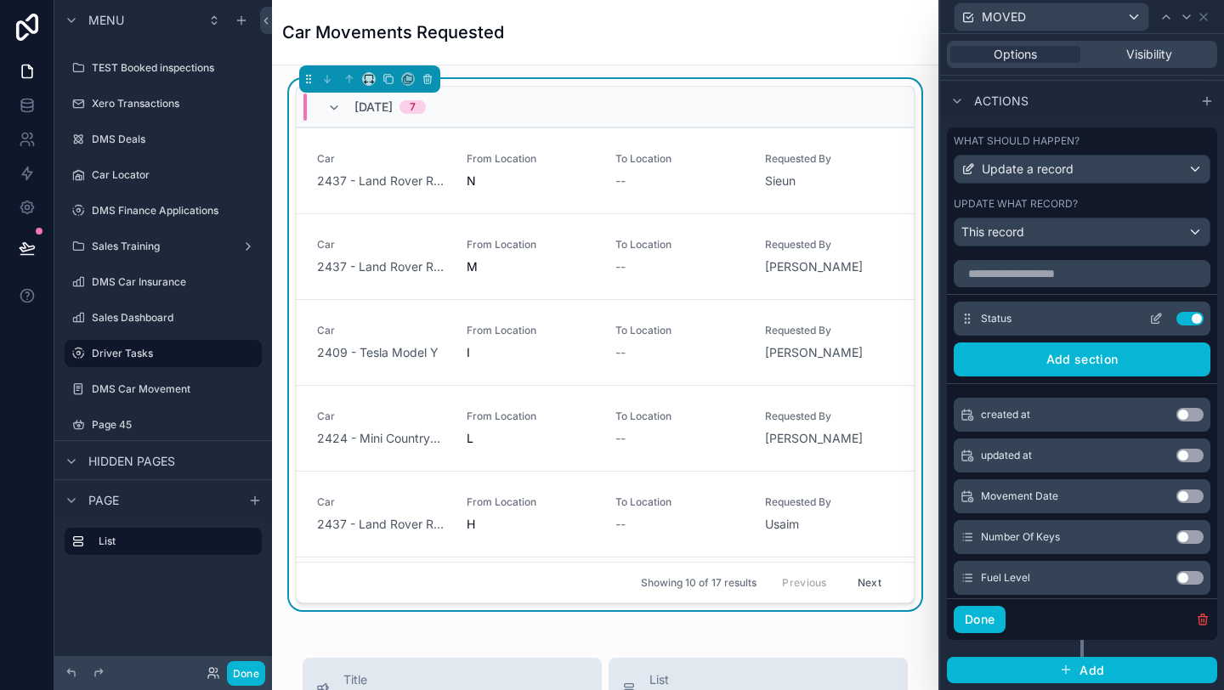
click at [1160, 316] on icon at bounding box center [1160, 316] width 2 height 2
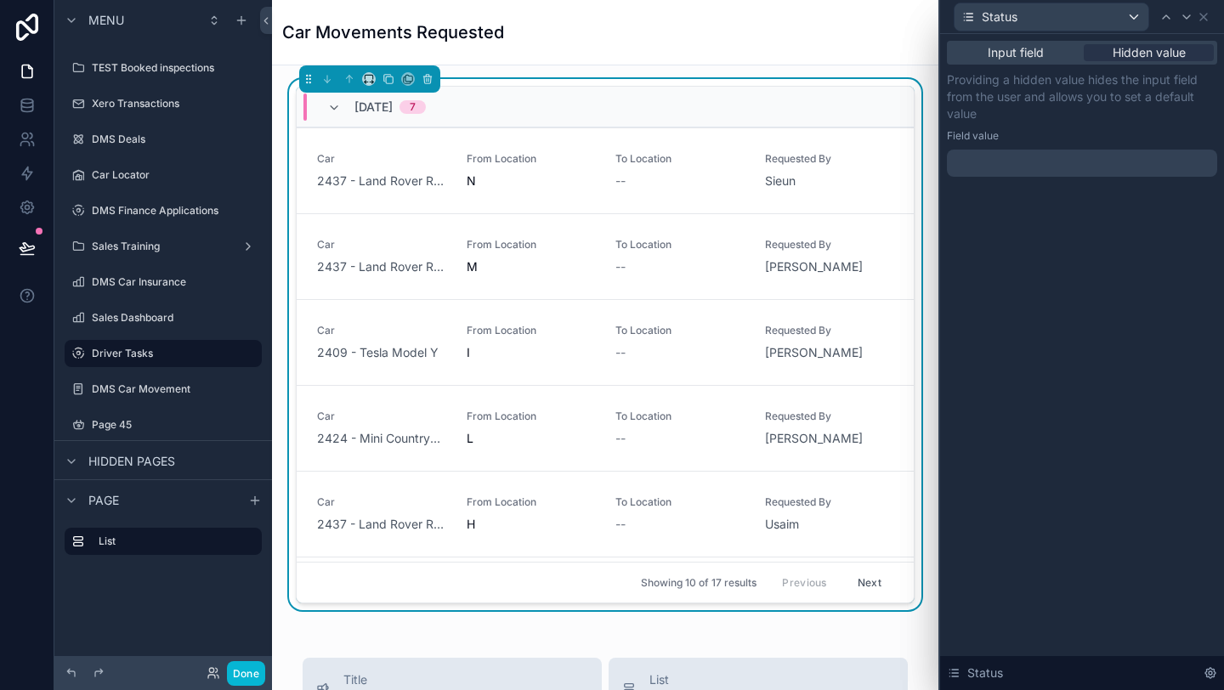
click at [1035, 163] on div at bounding box center [1082, 163] width 270 height 27
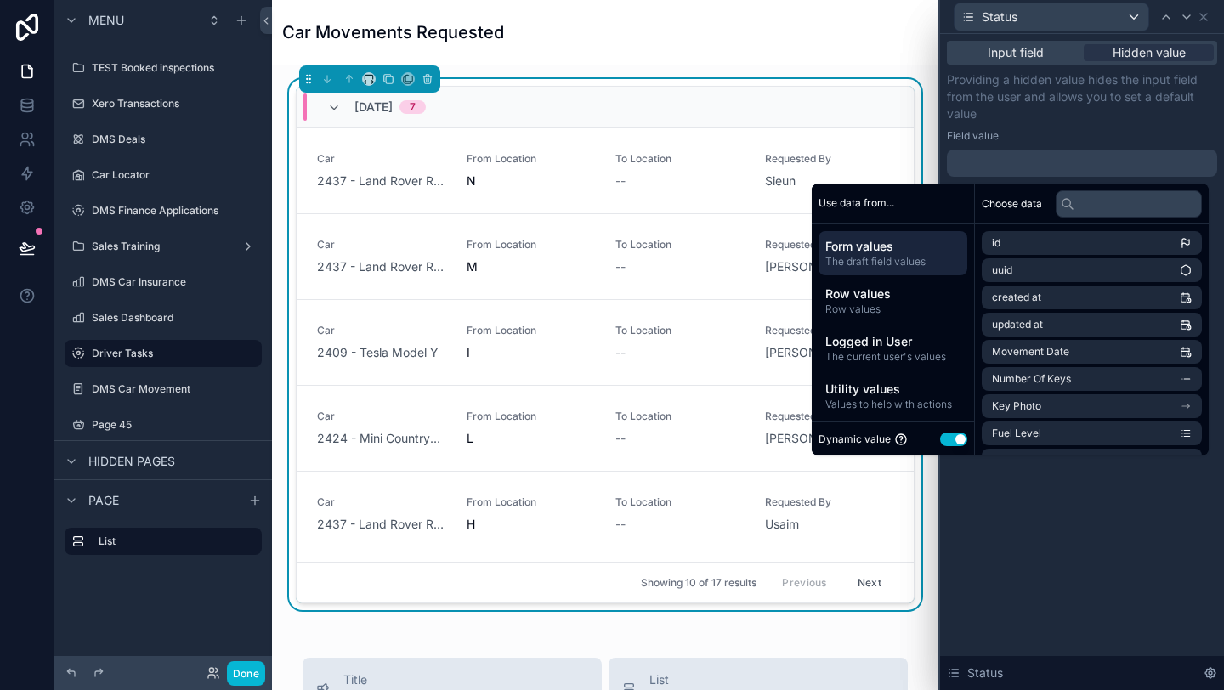
click at [944, 443] on button "Use setting" at bounding box center [953, 440] width 27 height 14
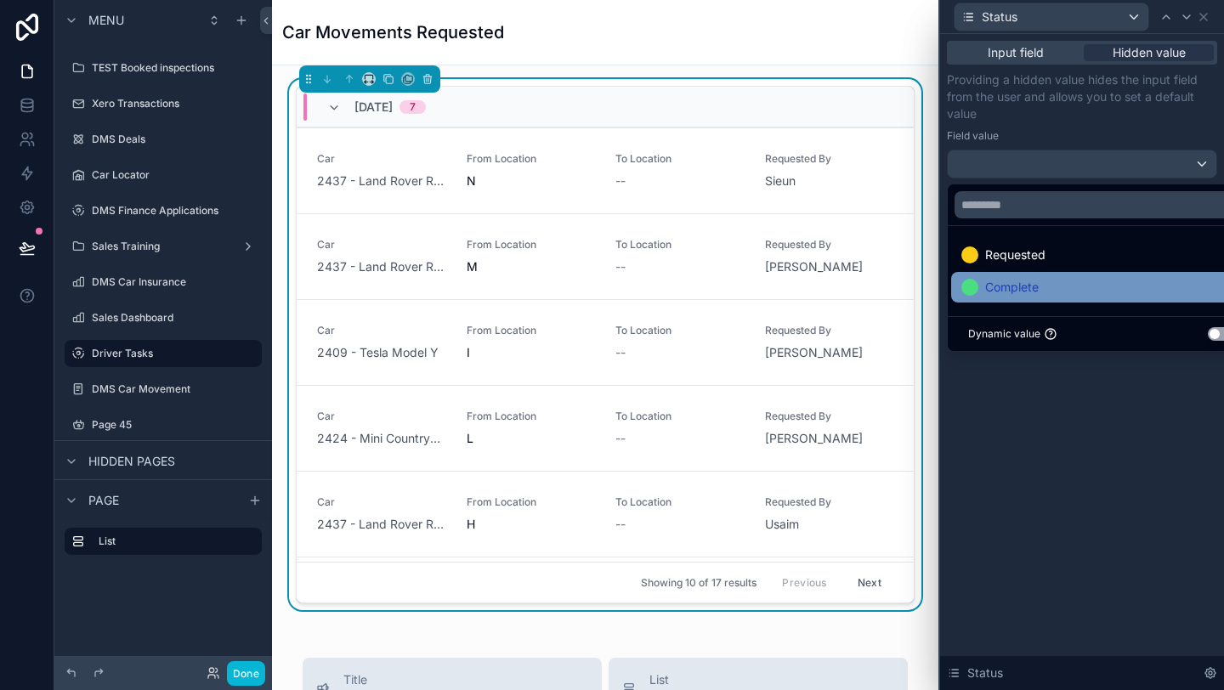
click at [1029, 286] on span "Complete" at bounding box center [1012, 287] width 54 height 20
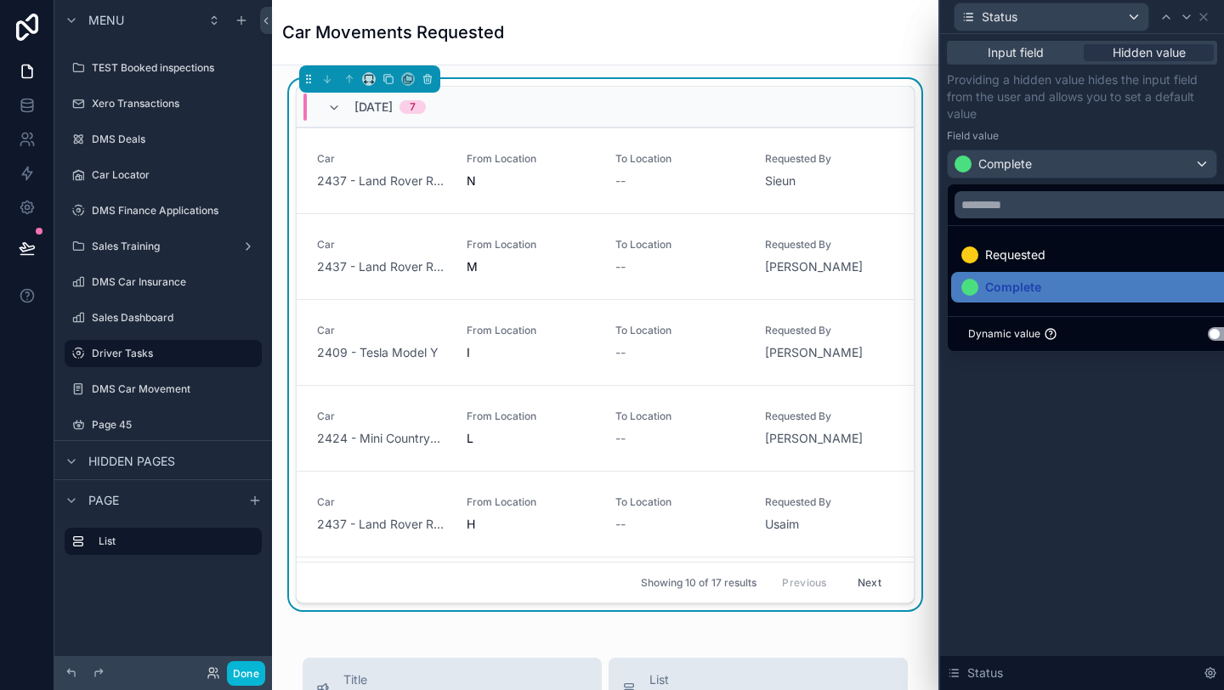
click at [1053, 485] on div "Input field Hidden value Providing a hidden value hides the input field from th…" at bounding box center [1082, 362] width 284 height 656
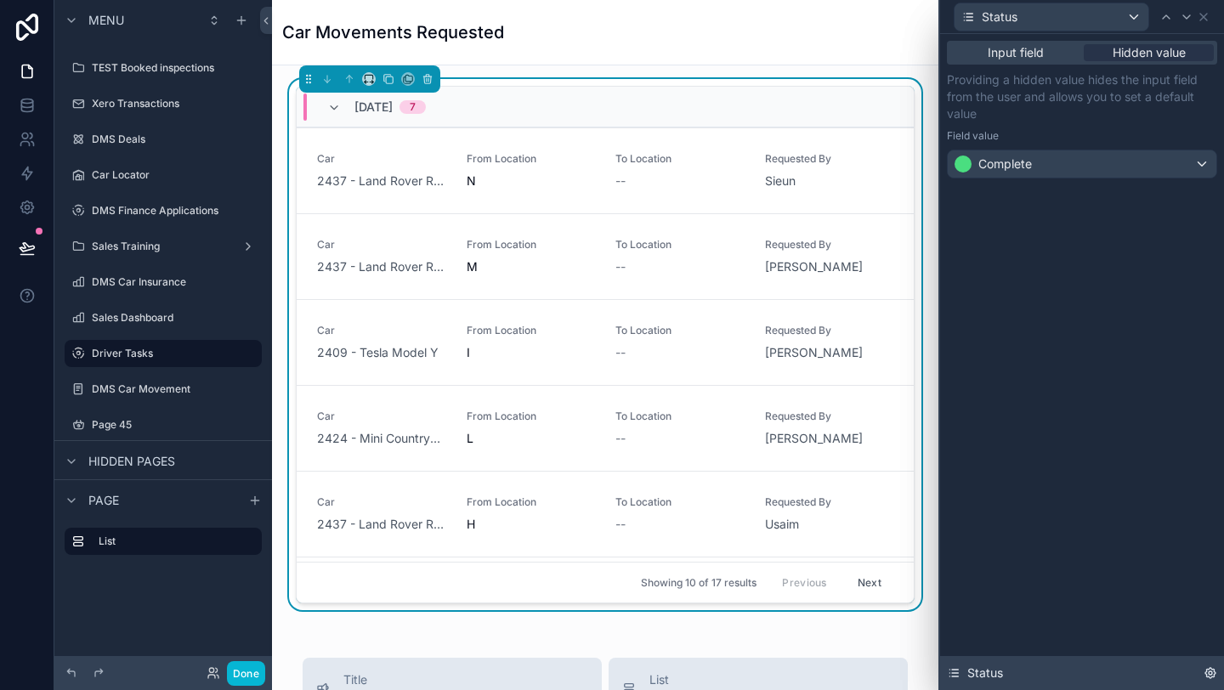
click at [1211, 673] on icon at bounding box center [1210, 673] width 3 height 3
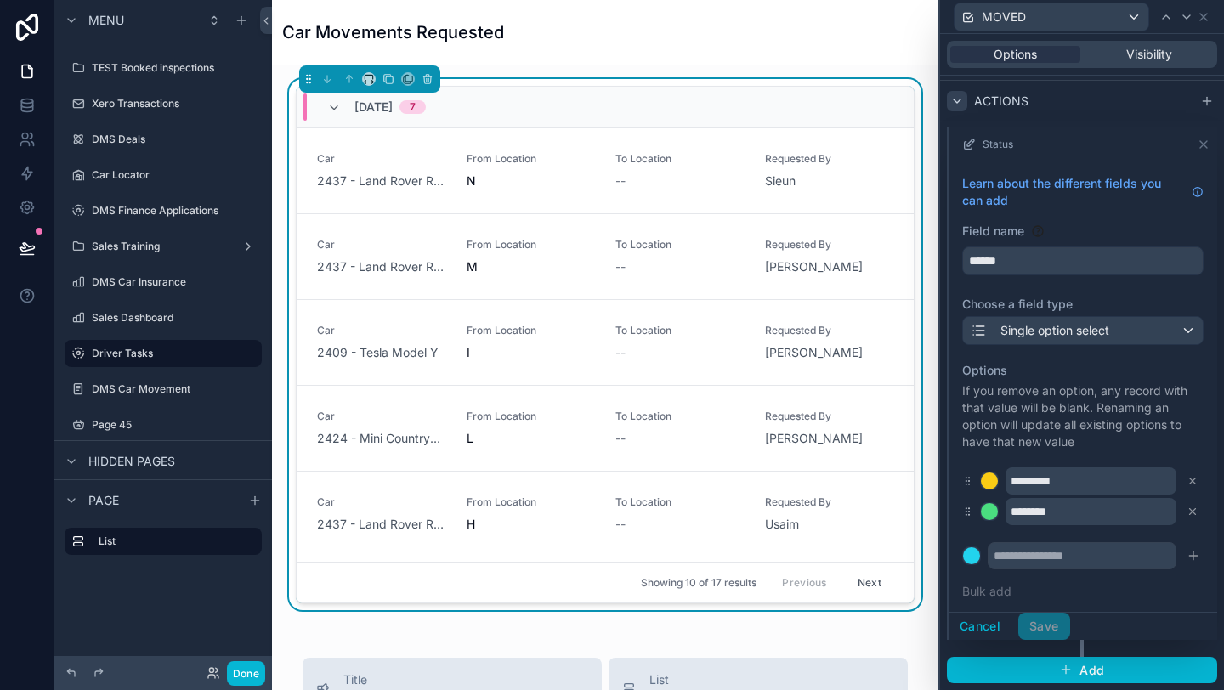
click at [961, 100] on icon at bounding box center [957, 101] width 14 height 14
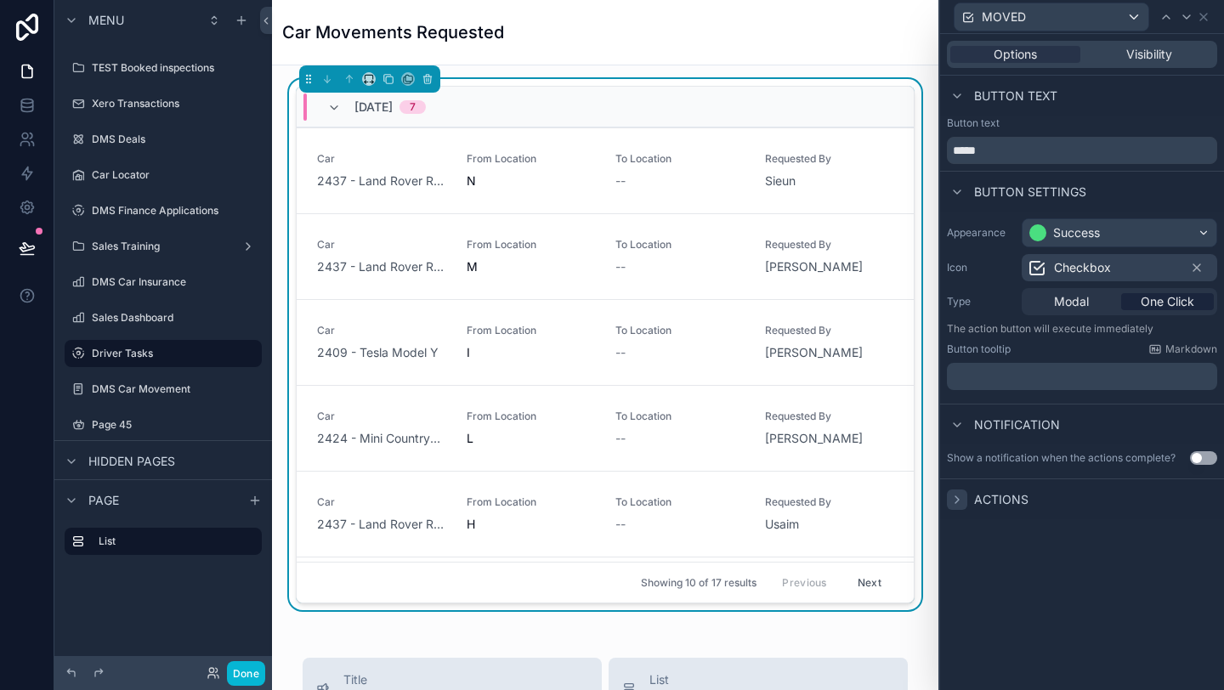
click at [1211, 19] on div "MOVED" at bounding box center [1082, 16] width 270 height 33
click at [1207, 17] on icon at bounding box center [1204, 17] width 14 height 14
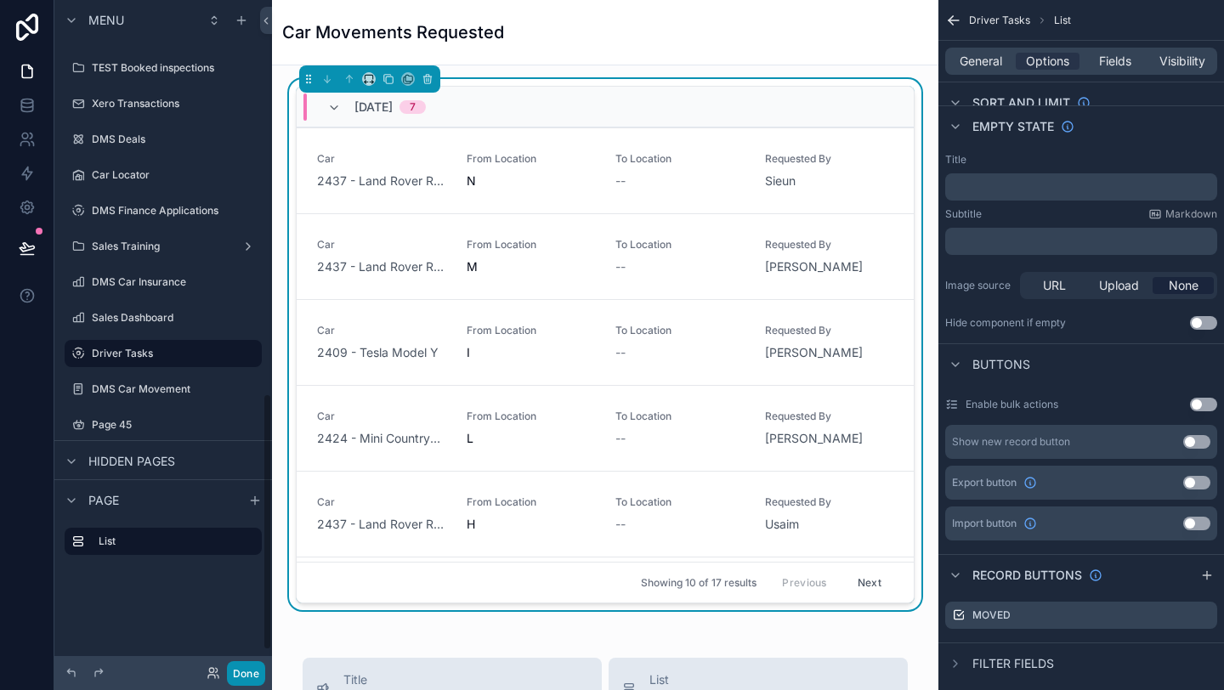
click at [250, 664] on button "Done" at bounding box center [246, 673] width 38 height 25
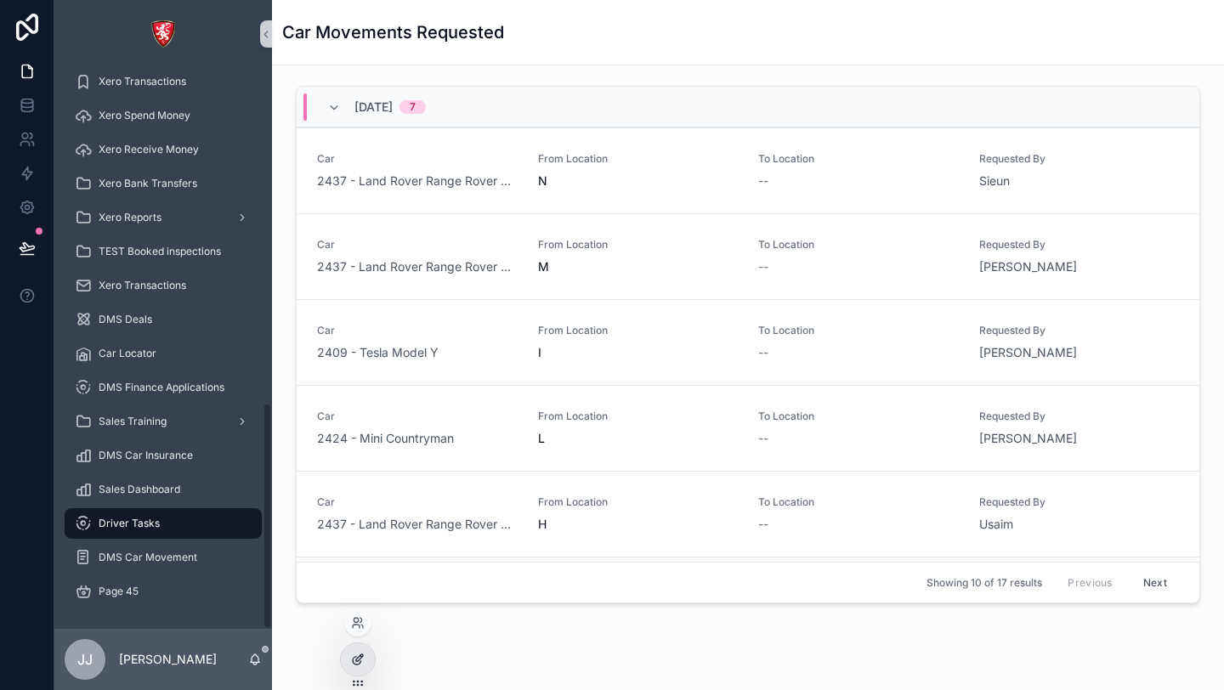
click at [355, 659] on icon at bounding box center [358, 660] width 14 height 14
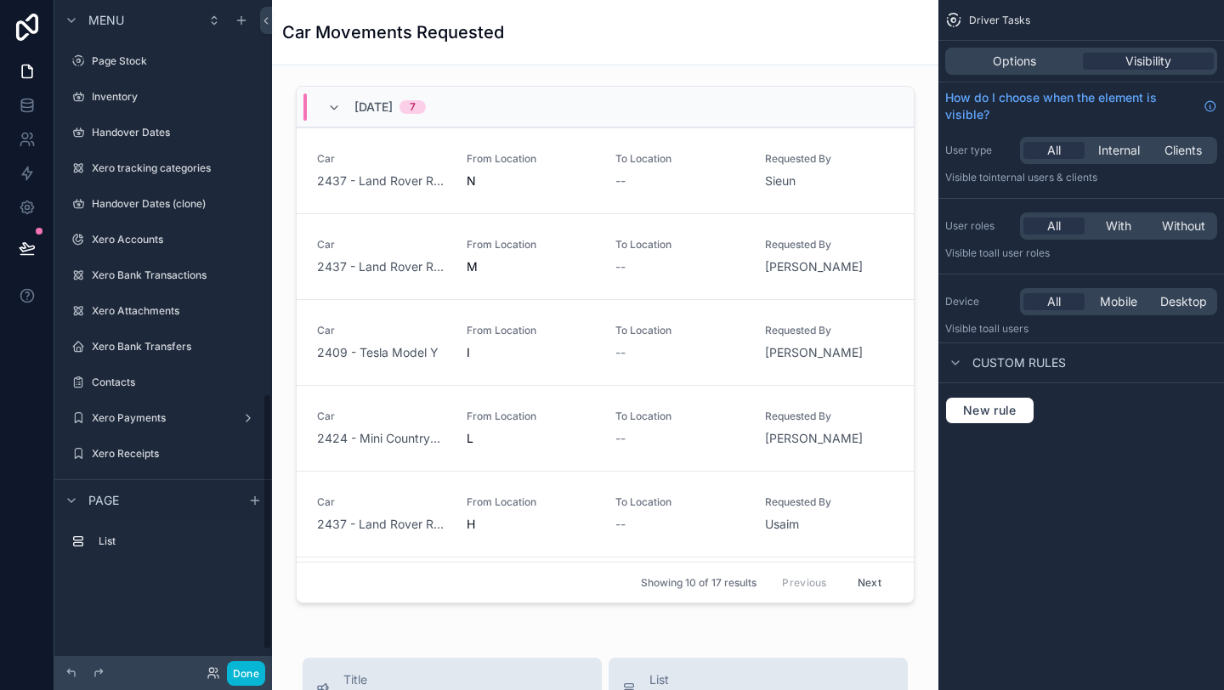
scroll to position [1029, 0]
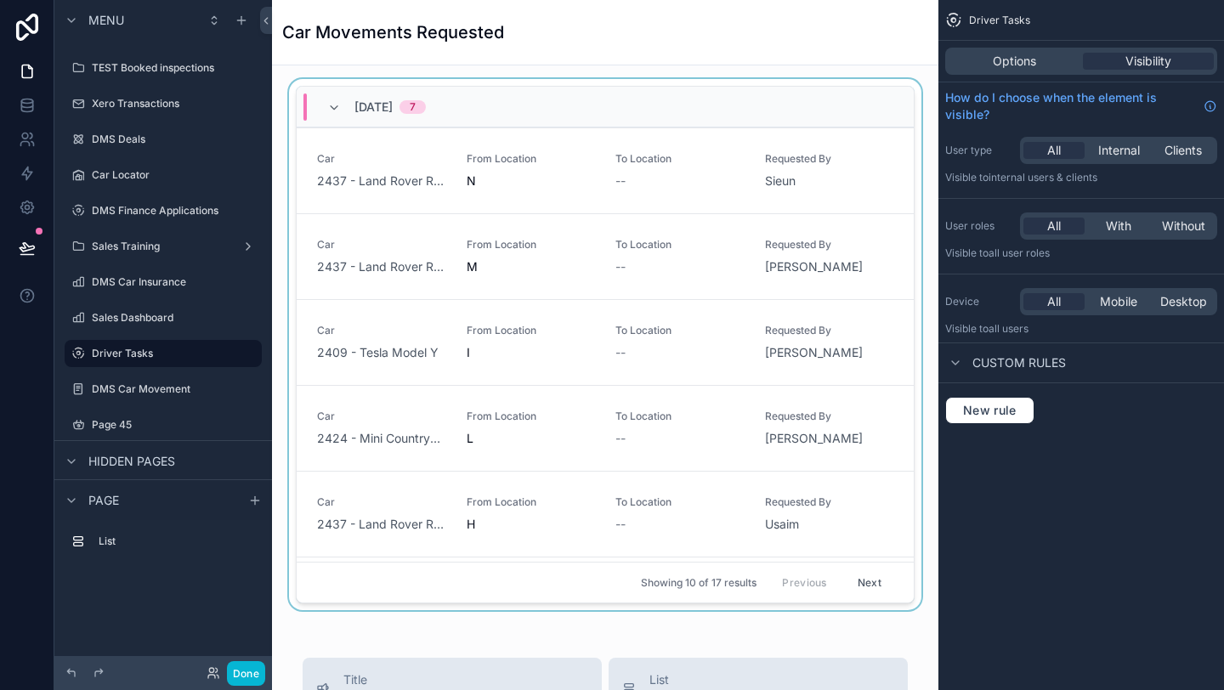
click at [555, 383] on div "scrollable content" at bounding box center [605, 348] width 639 height 538
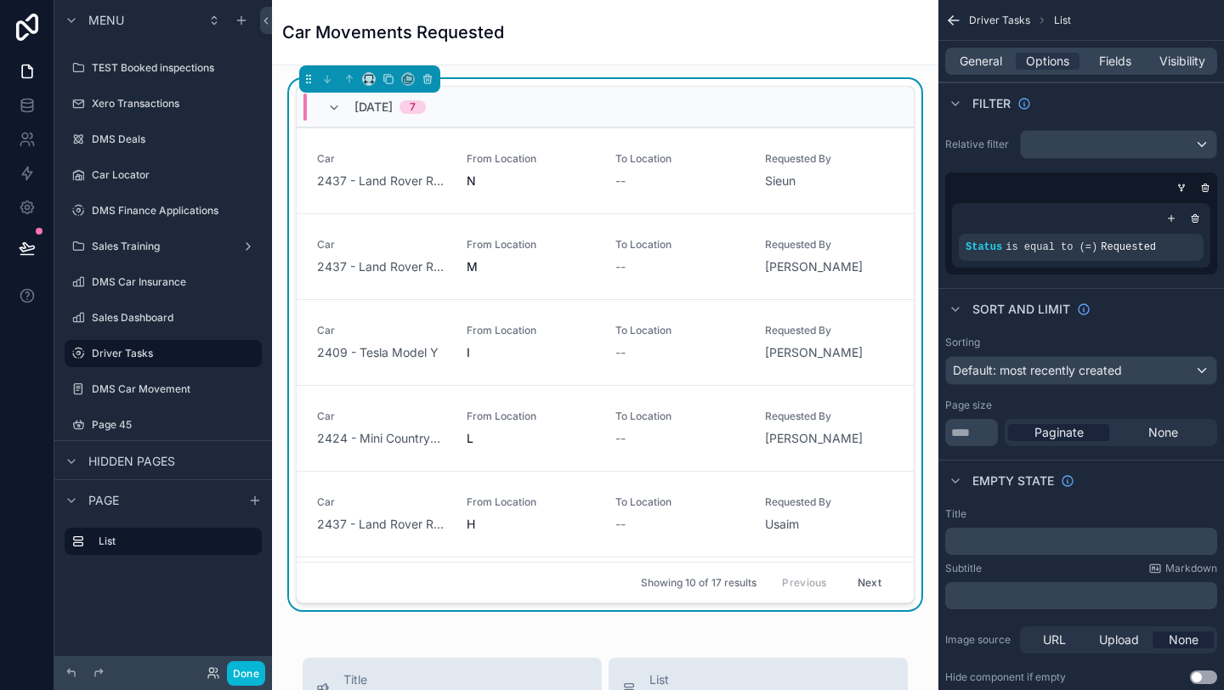
click at [785, 116] on div "[DATE] 7" at bounding box center [605, 107] width 617 height 41
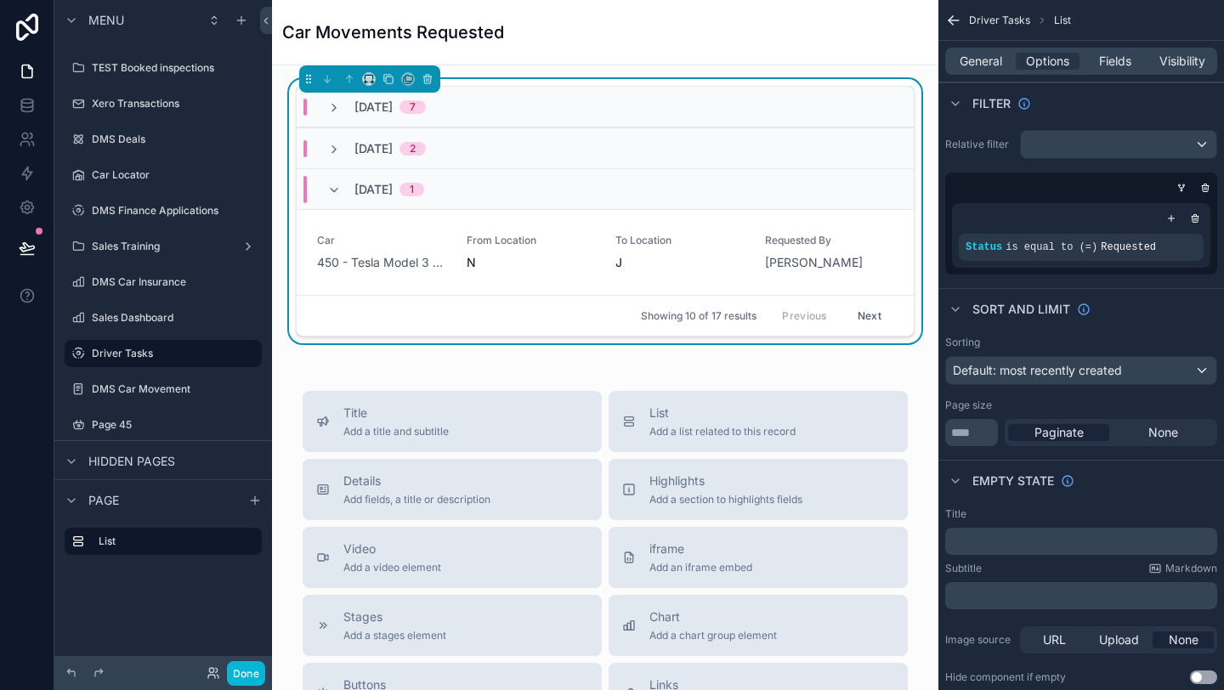
click at [785, 116] on div "[DATE] 7" at bounding box center [605, 107] width 617 height 41
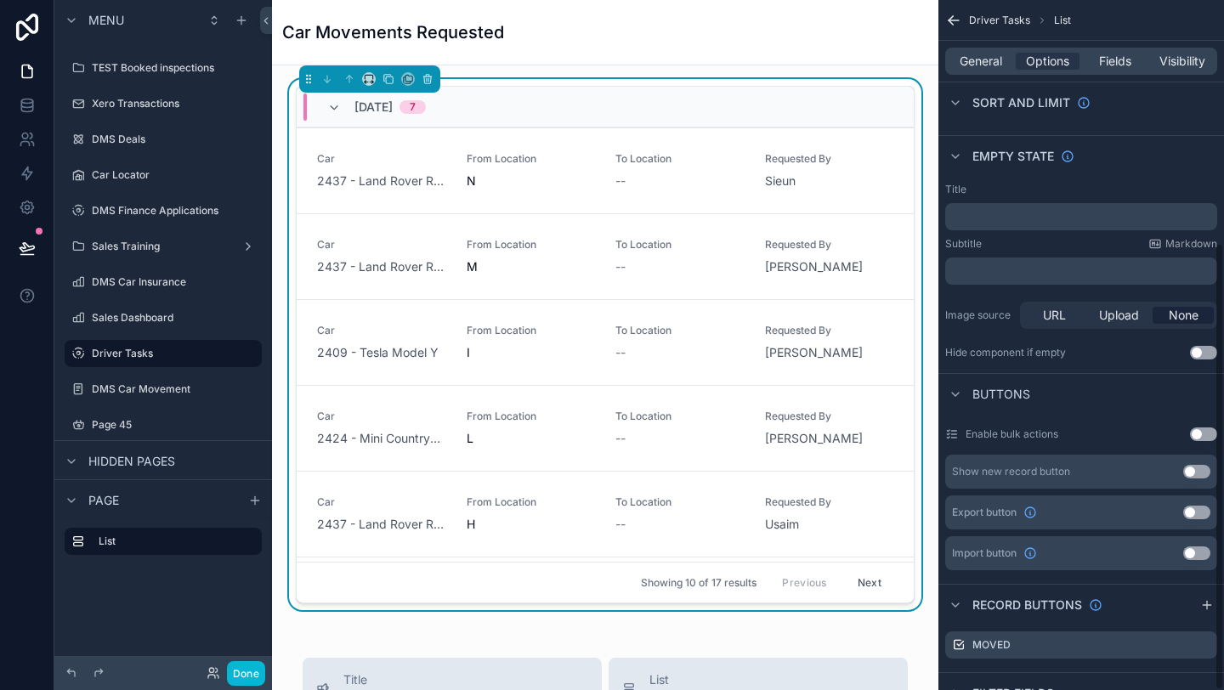
scroll to position [375, 0]
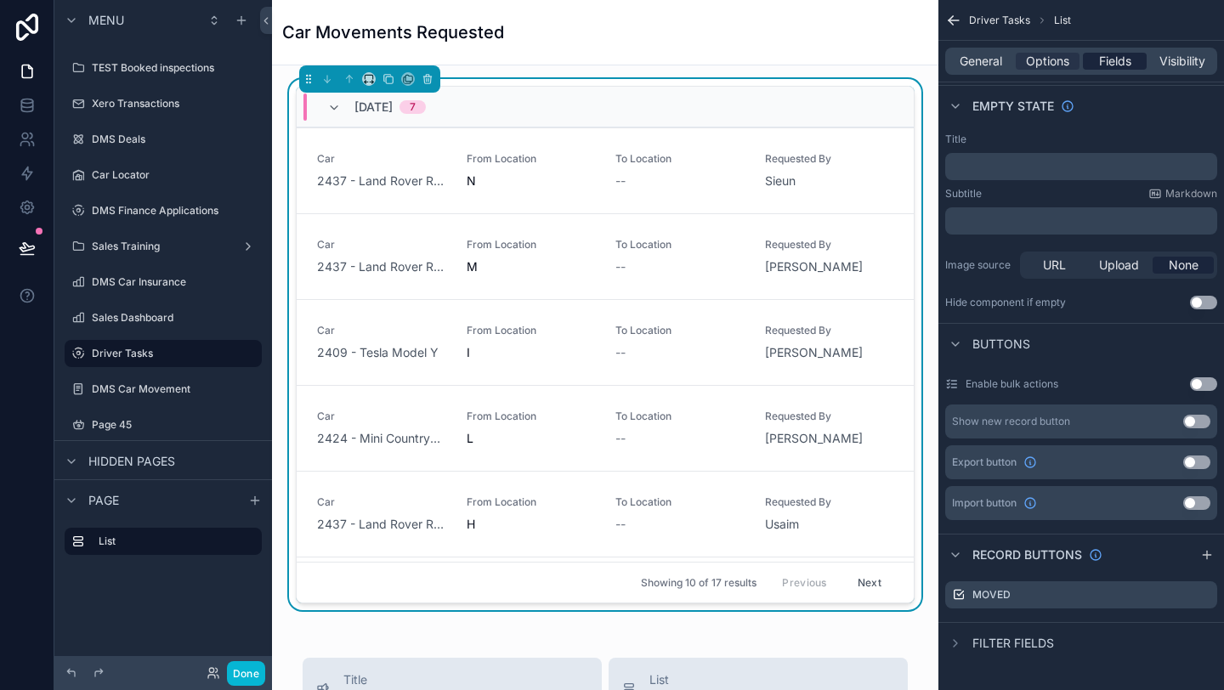
click at [1120, 65] on span "Fields" at bounding box center [1115, 61] width 32 height 17
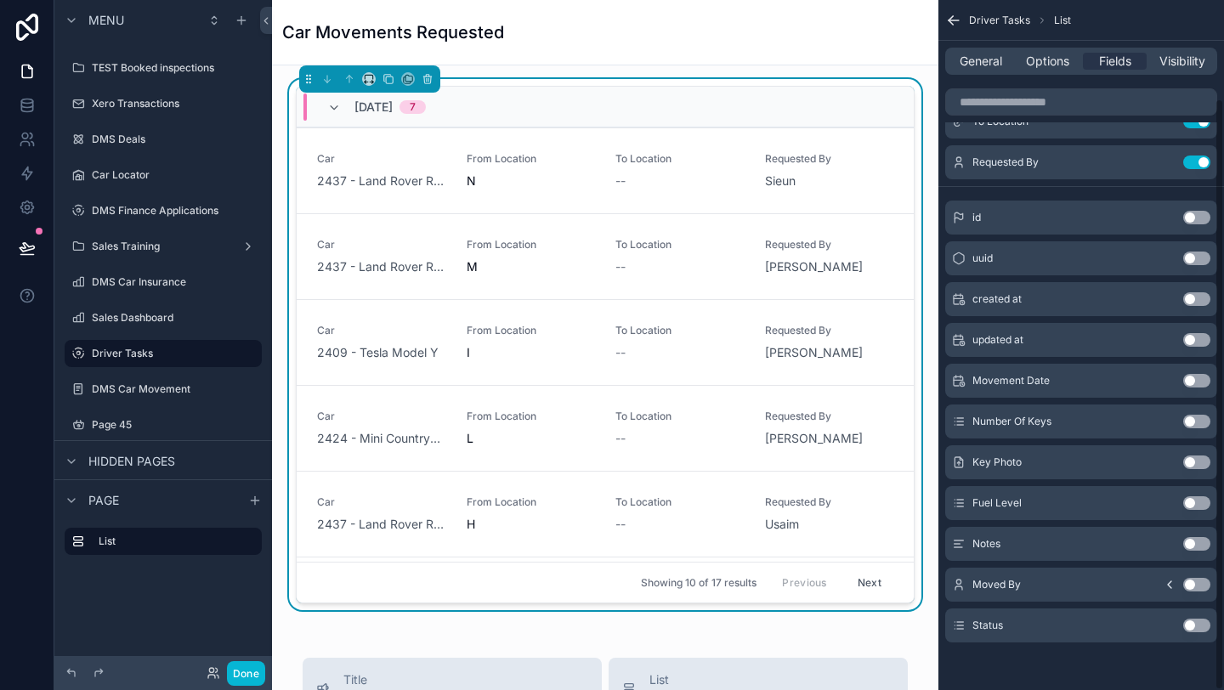
click at [1202, 621] on button "Use setting" at bounding box center [1196, 626] width 27 height 14
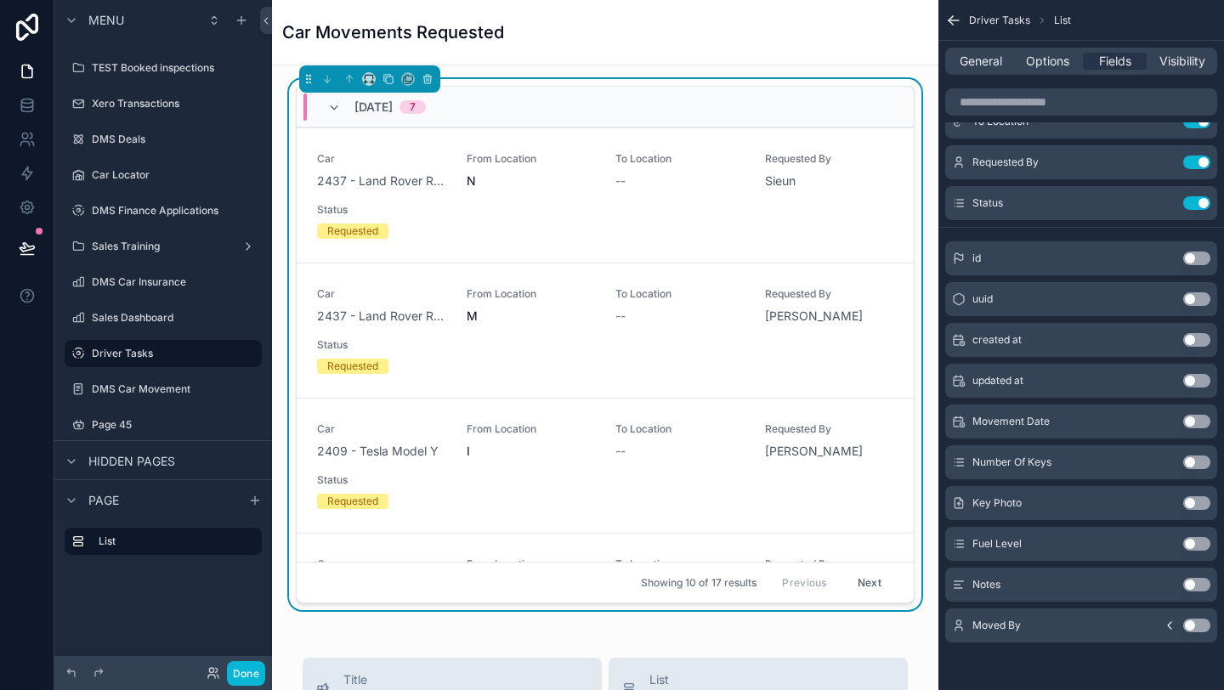
click at [948, 14] on icon "scrollable content" at bounding box center [953, 20] width 17 height 17
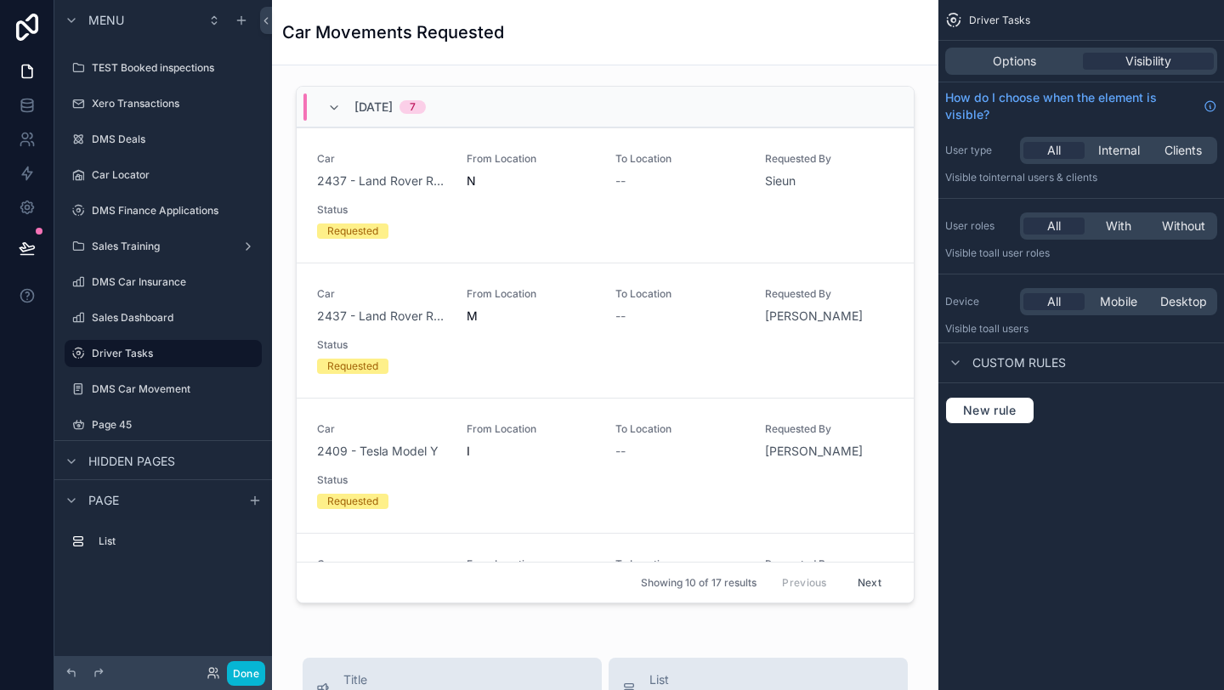
scroll to position [0, 0]
click at [257, 671] on button "Done" at bounding box center [246, 673] width 38 height 25
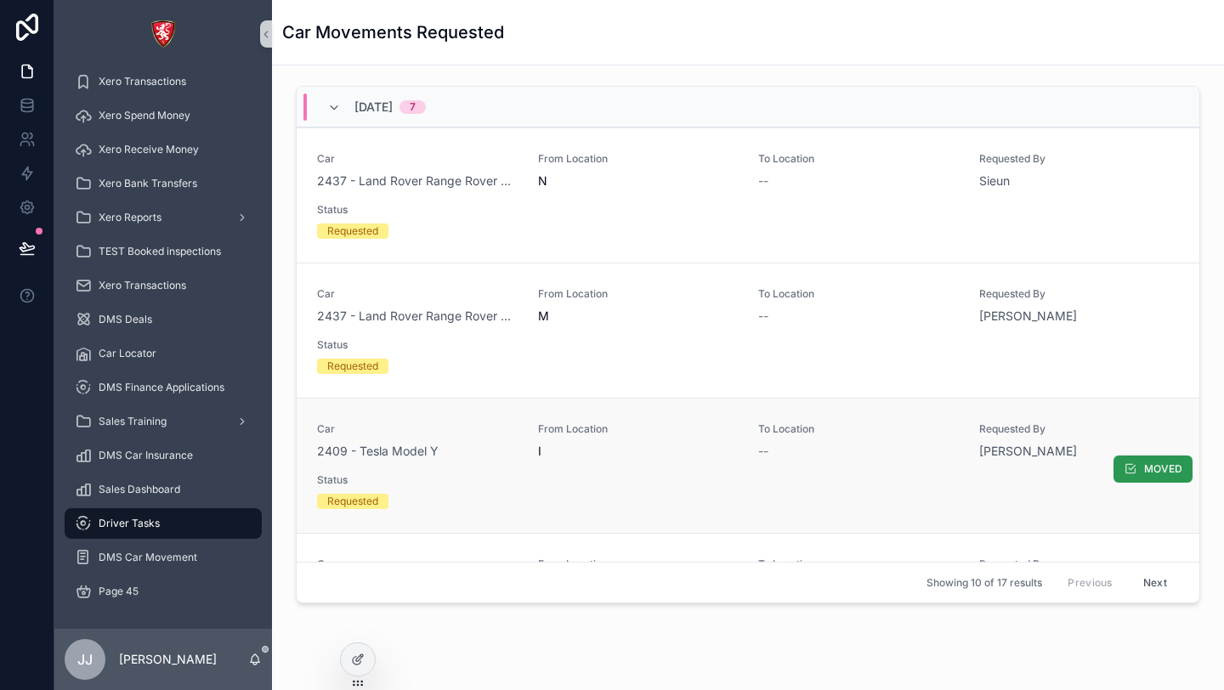
click at [1137, 471] on icon "scrollable content" at bounding box center [1131, 469] width 14 height 14
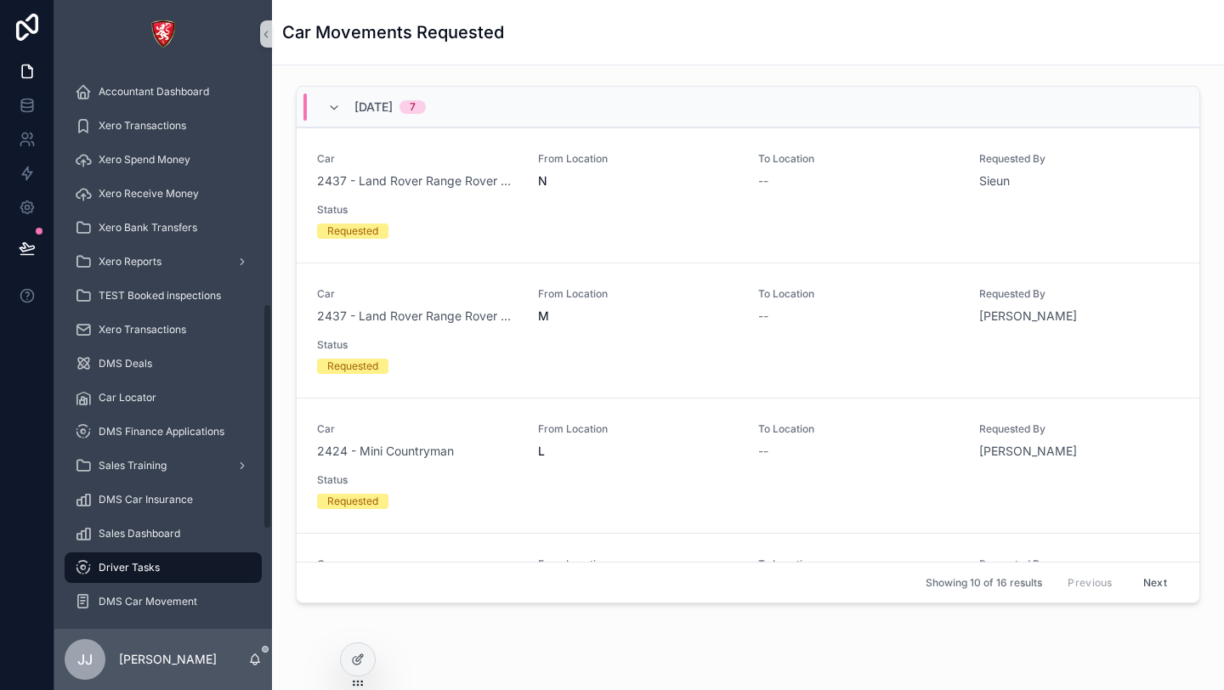
scroll to position [830, 0]
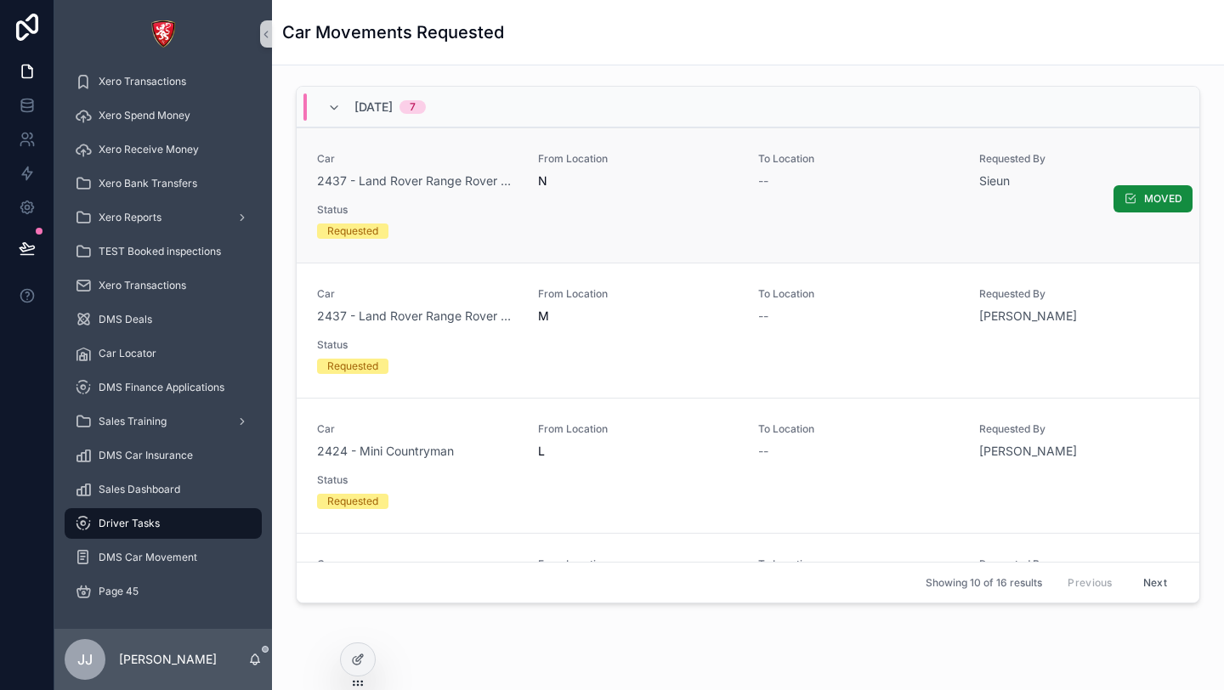
click at [597, 201] on div "Car 2437 - Land Rover Range Rover Velar From Location N To Location -- Requeste…" at bounding box center [748, 195] width 862 height 87
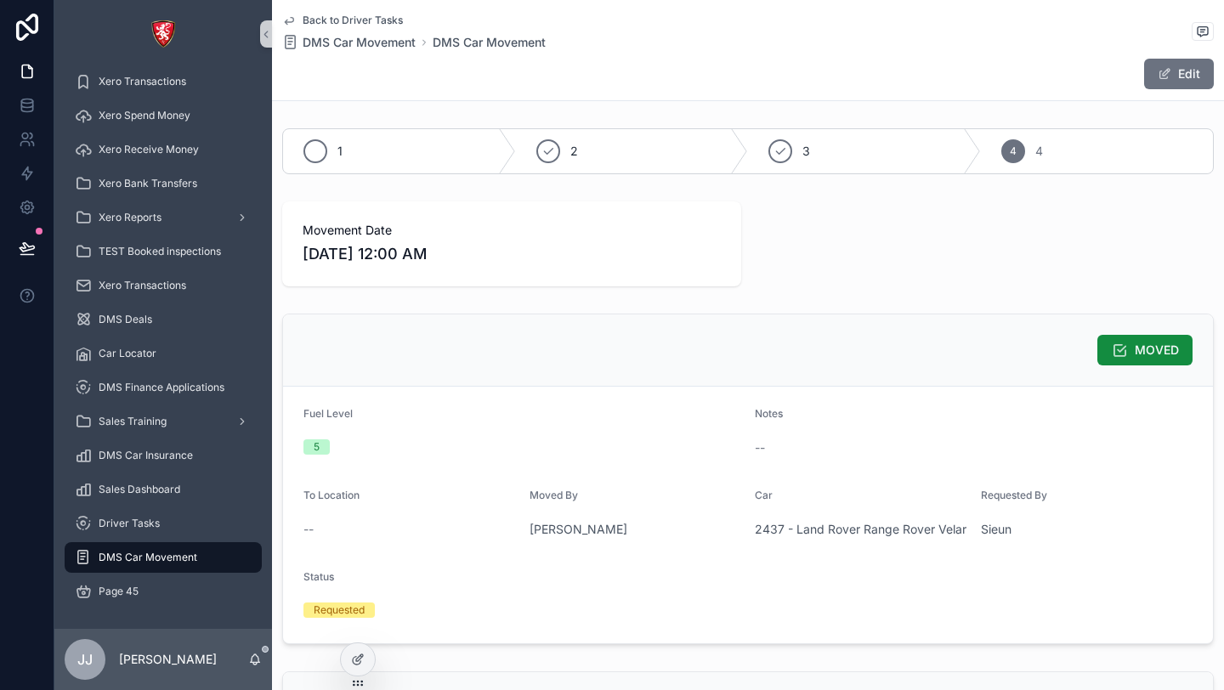
click at [371, 143] on div "1" at bounding box center [399, 151] width 233 height 44
click at [371, 145] on div "1 1" at bounding box center [399, 151] width 233 height 44
click at [601, 154] on div "2 2" at bounding box center [632, 151] width 233 height 44
click at [915, 162] on div "3 3" at bounding box center [864, 151] width 233 height 44
click at [1086, 172] on div "4 4" at bounding box center [1097, 151] width 233 height 44
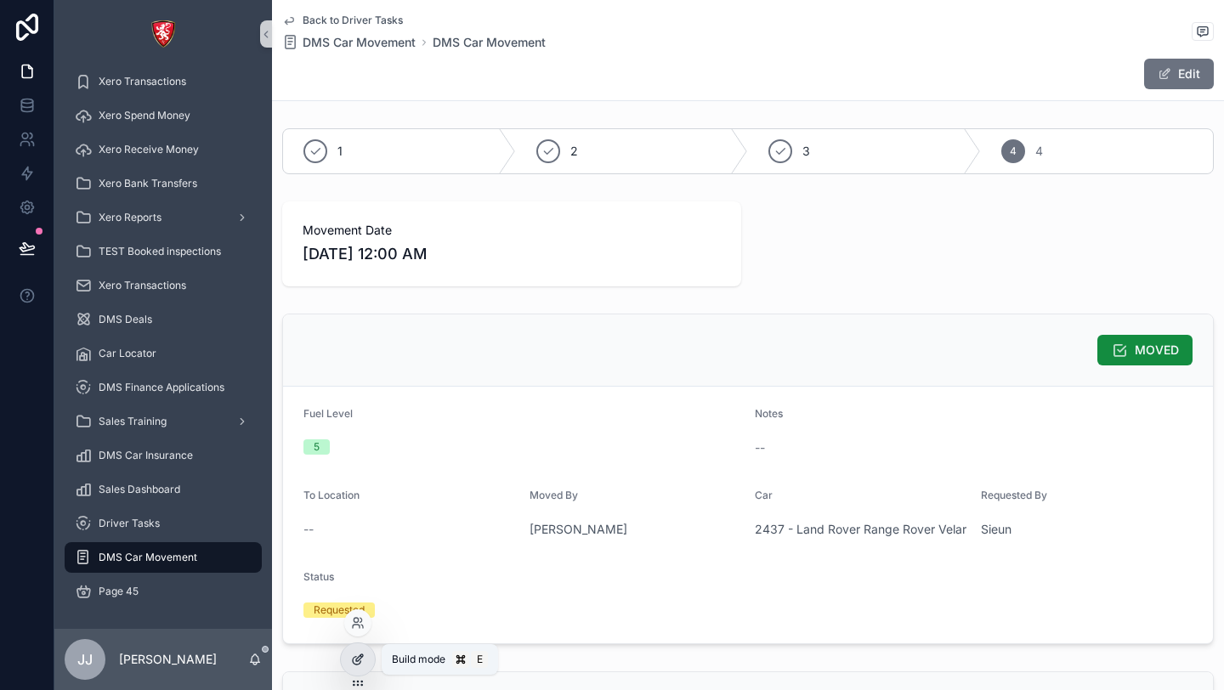
click at [356, 661] on icon at bounding box center [358, 660] width 14 height 14
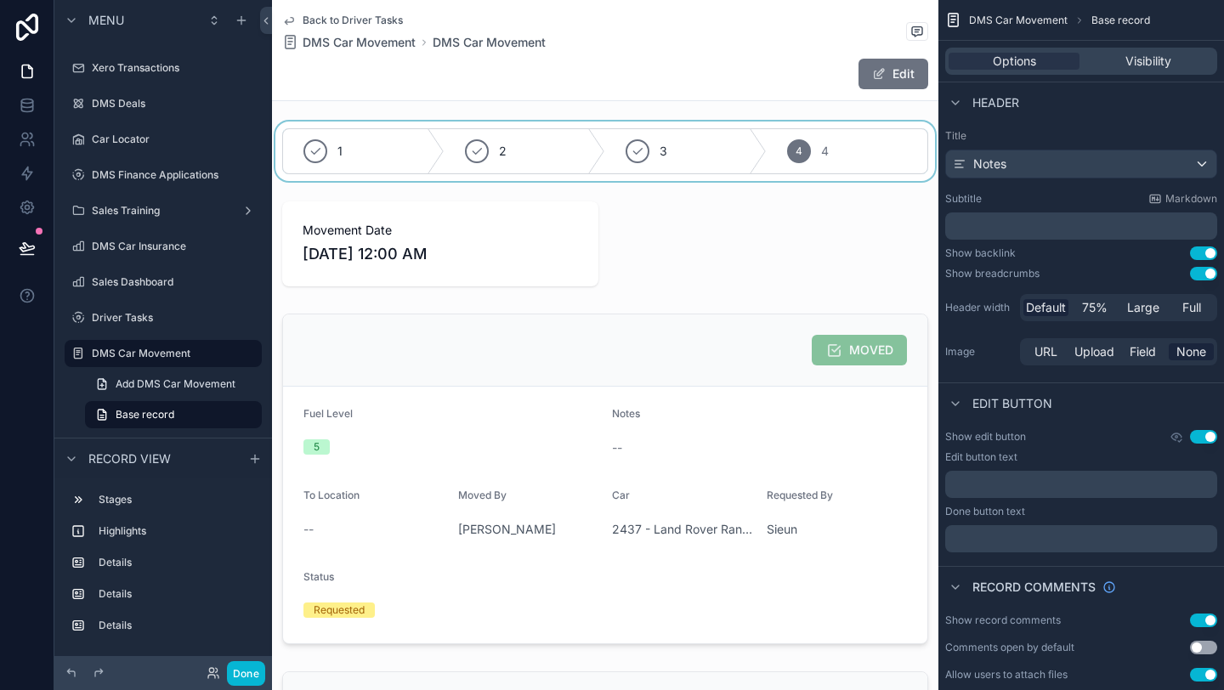
click at [666, 147] on div "scrollable content" at bounding box center [605, 152] width 666 height 60
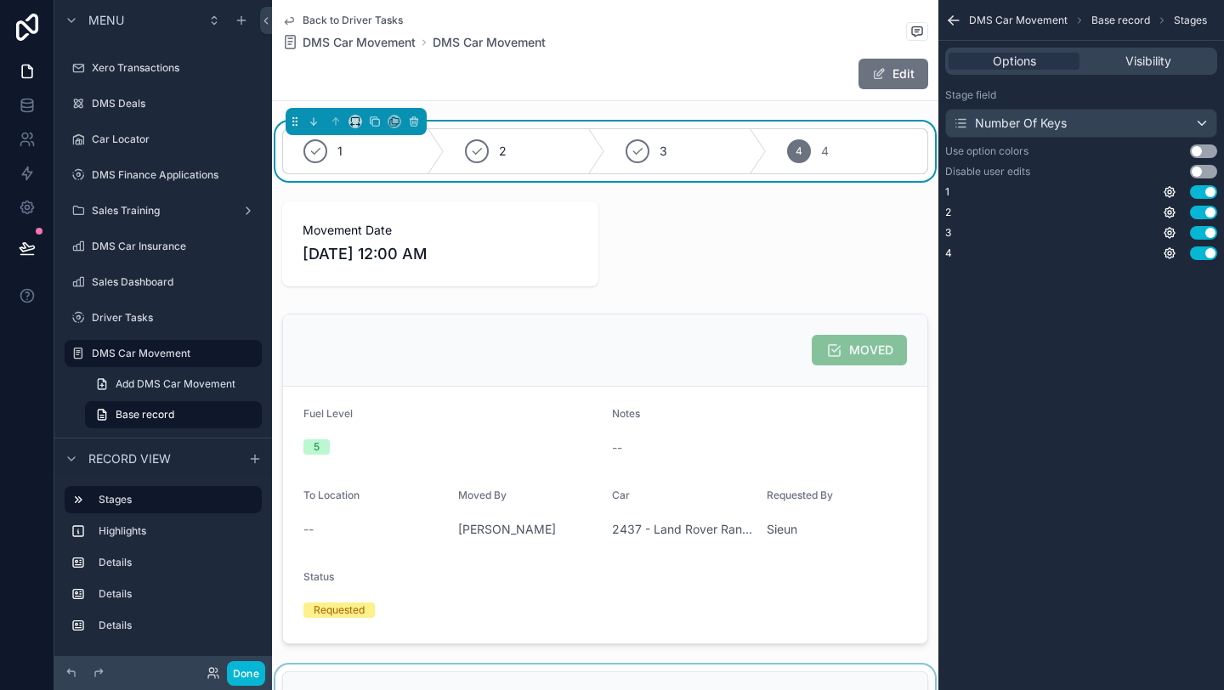
click at [579, 465] on div "scrollable content" at bounding box center [605, 479] width 666 height 344
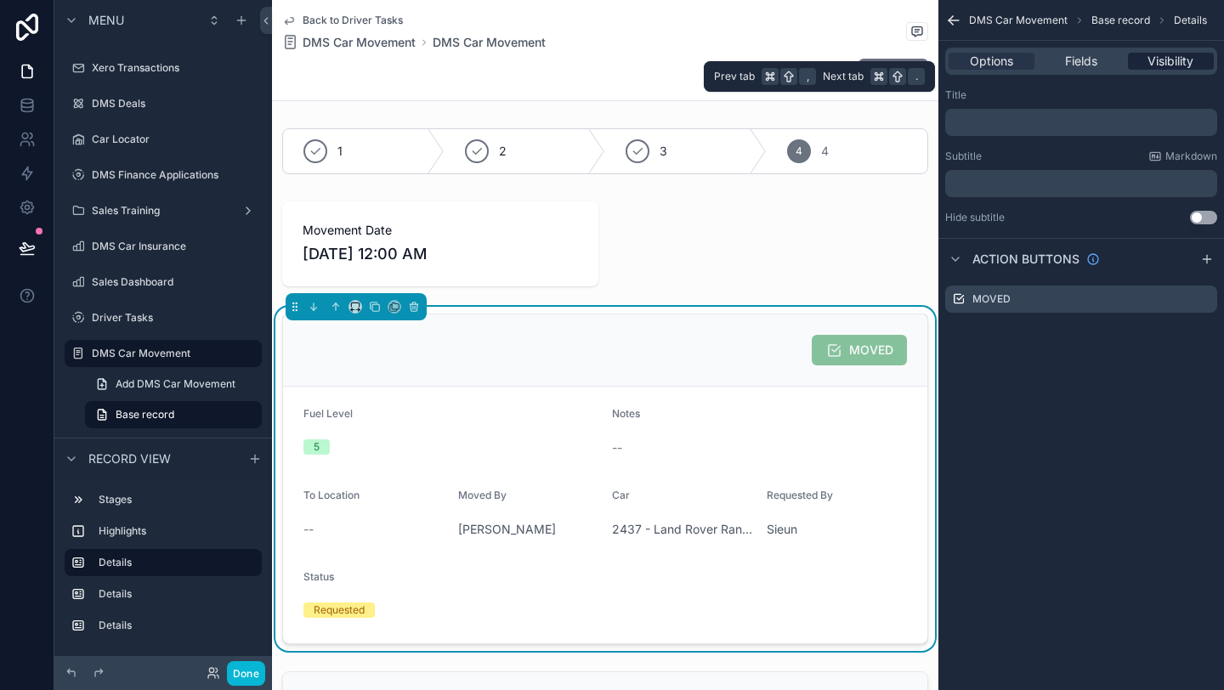
click at [1168, 64] on span "Visibility" at bounding box center [1171, 61] width 46 height 17
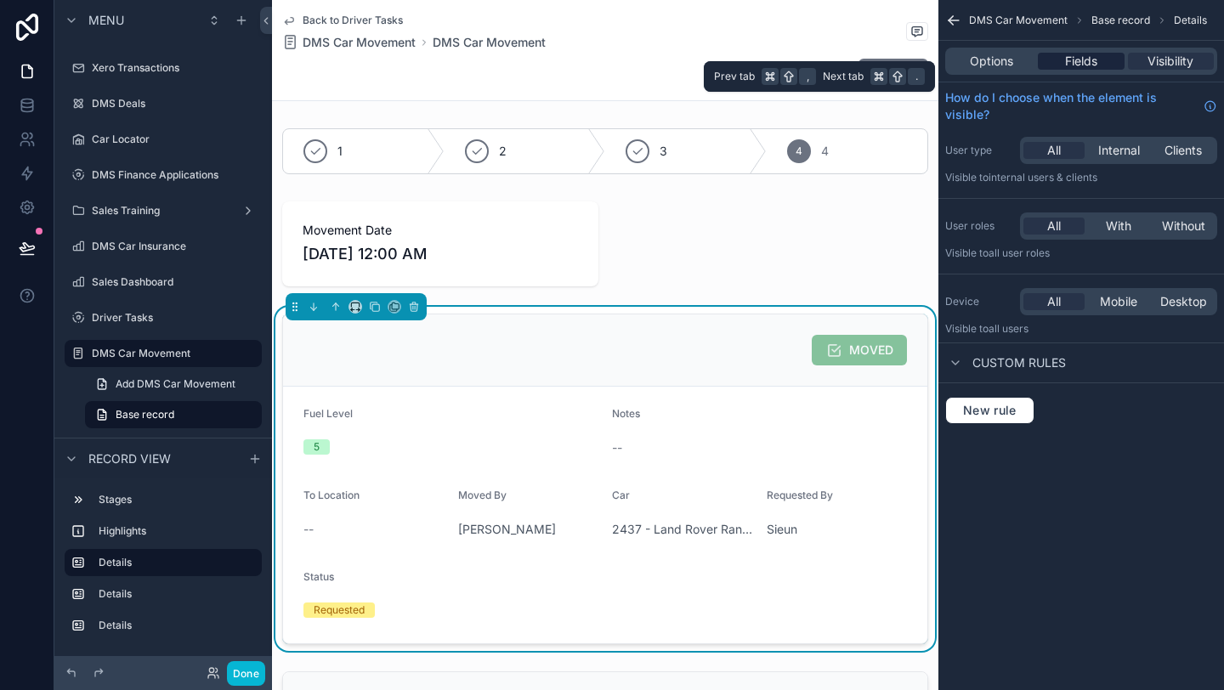
click at [1107, 66] on div "Fields" at bounding box center [1081, 61] width 86 height 17
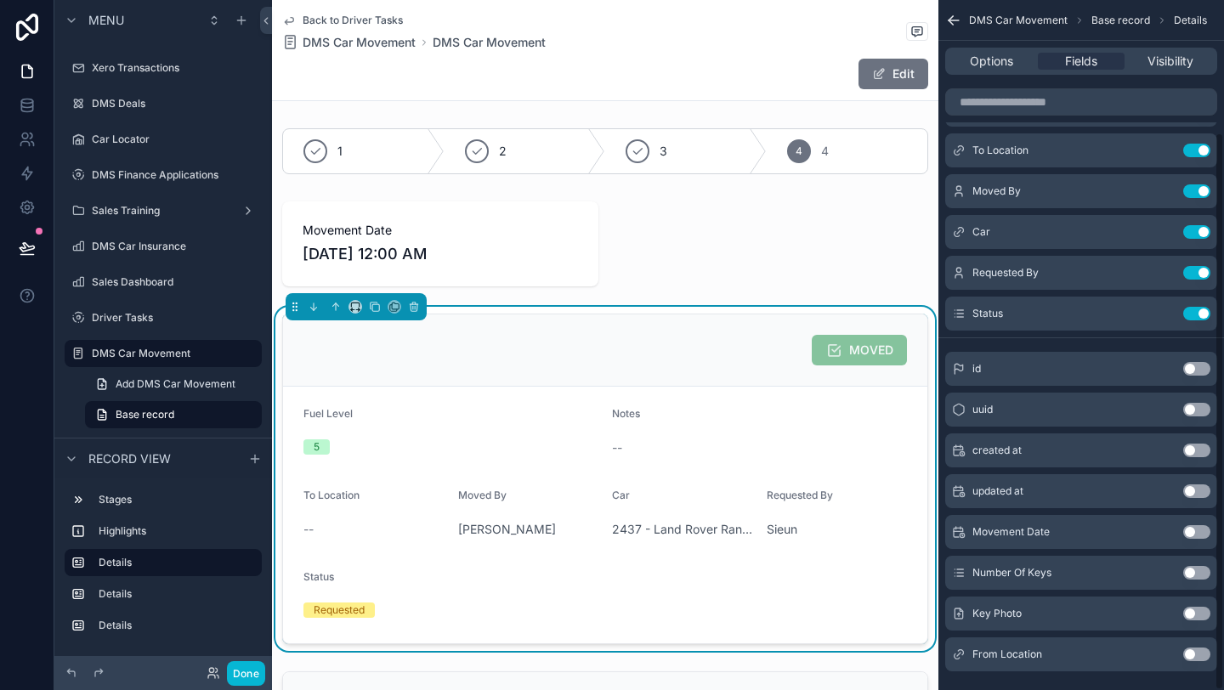
scroll to position [164, 0]
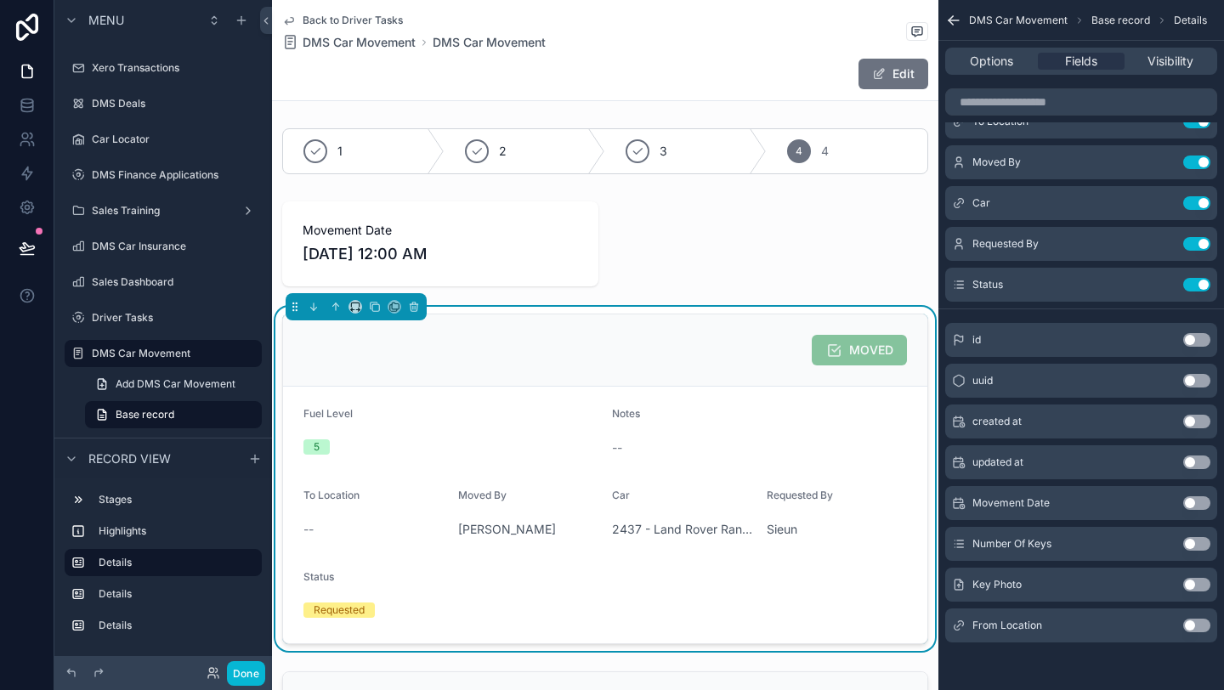
click at [1202, 547] on button "Use setting" at bounding box center [1196, 544] width 27 height 14
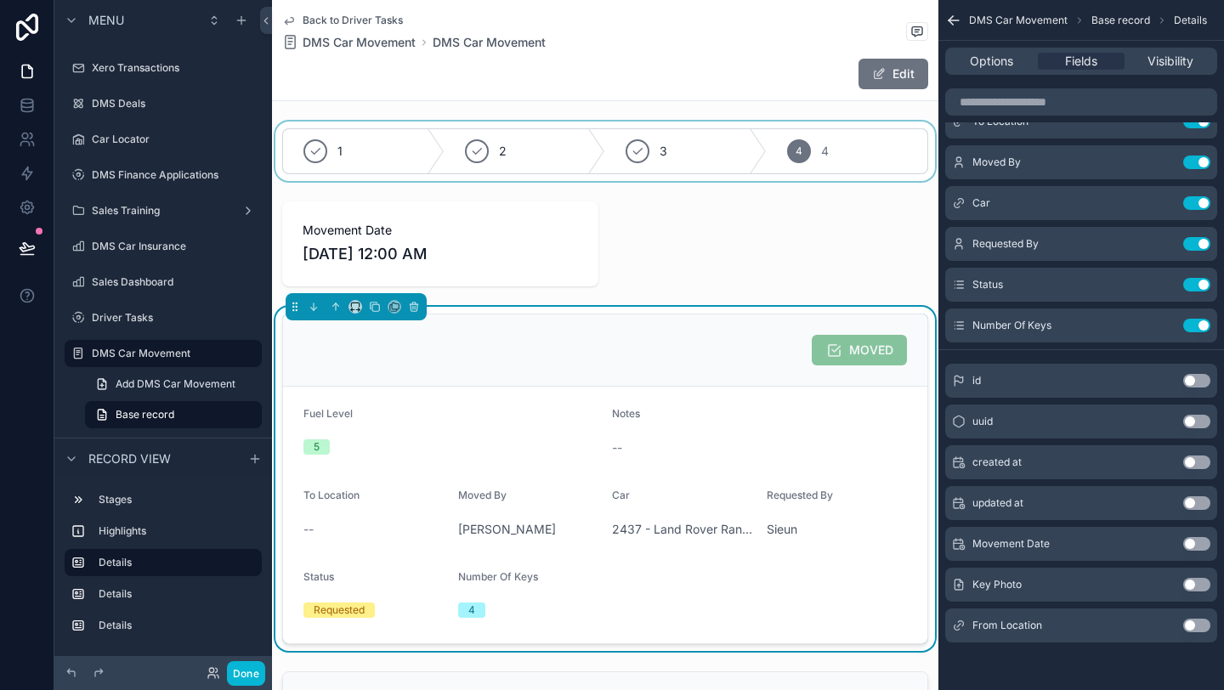
click at [851, 154] on div "scrollable content" at bounding box center [605, 152] width 666 height 60
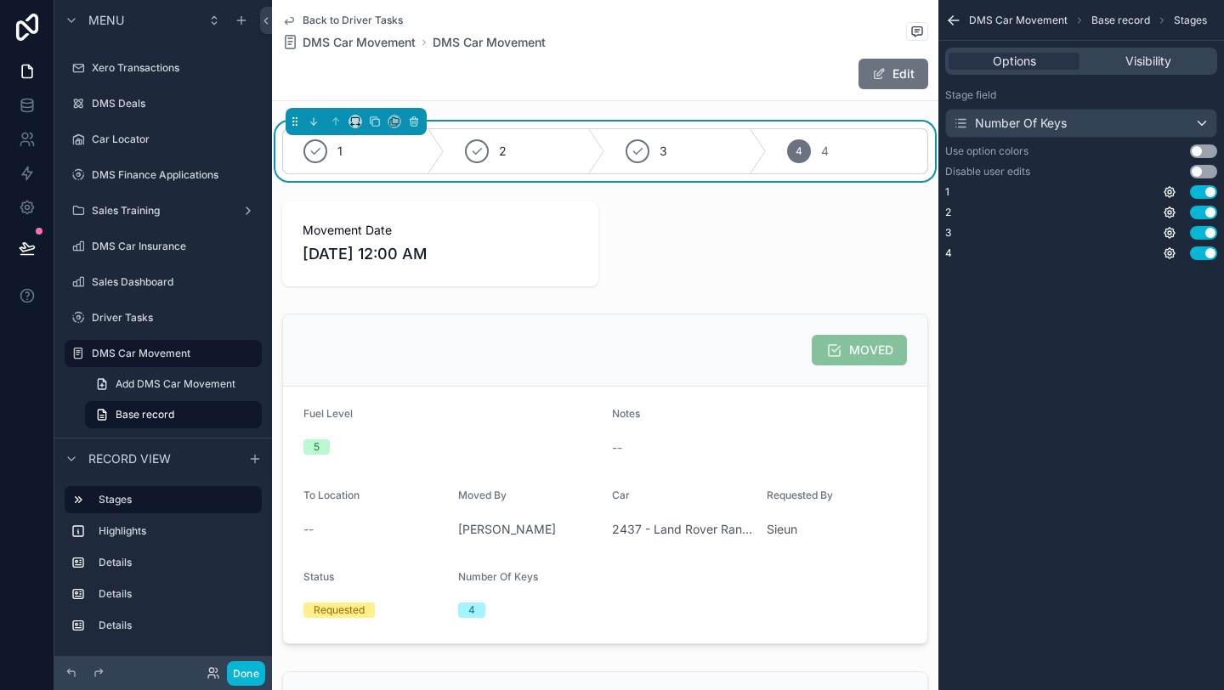
scroll to position [0, 0]
click at [411, 121] on icon "scrollable content" at bounding box center [414, 122] width 7 height 7
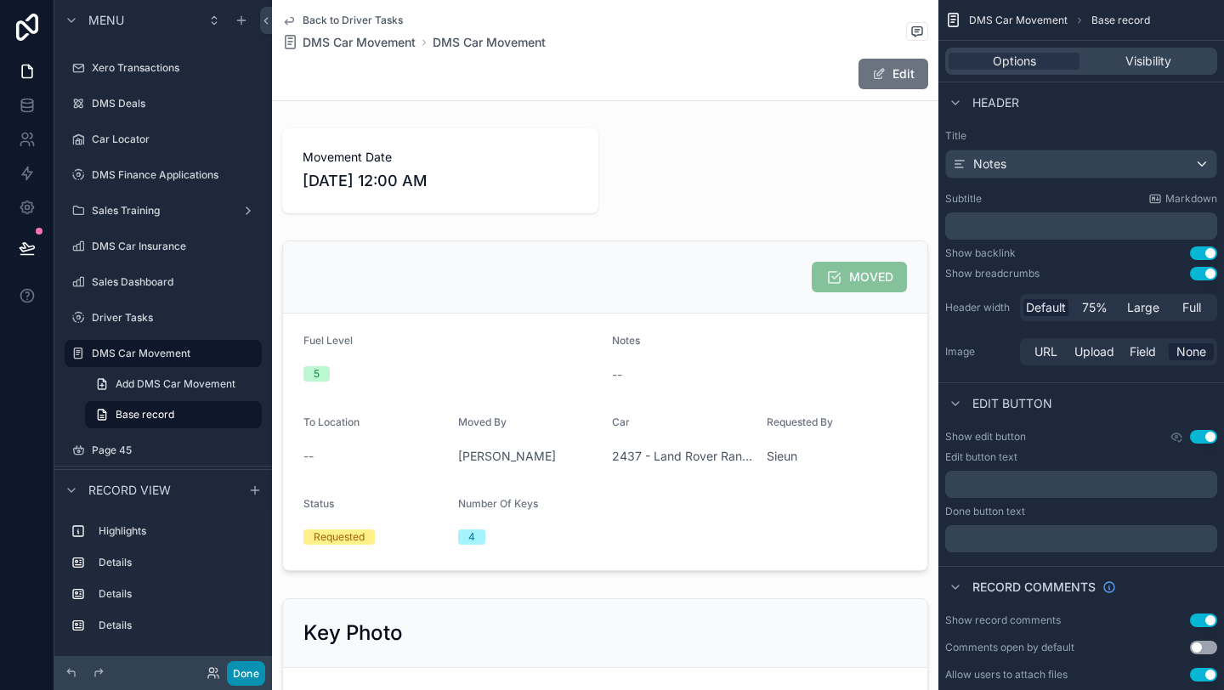
click at [264, 671] on button "Done" at bounding box center [246, 673] width 38 height 25
